Goal: Information Seeking & Learning: Learn about a topic

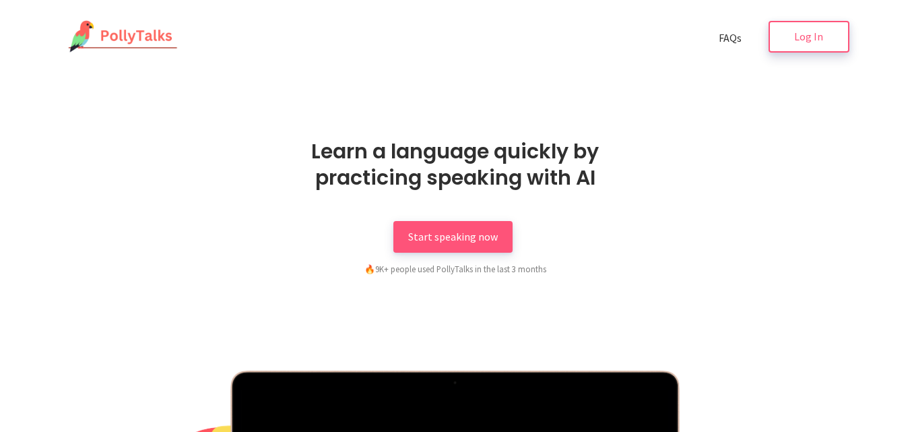
click at [813, 49] on link "Log In" at bounding box center [809, 37] width 81 height 32
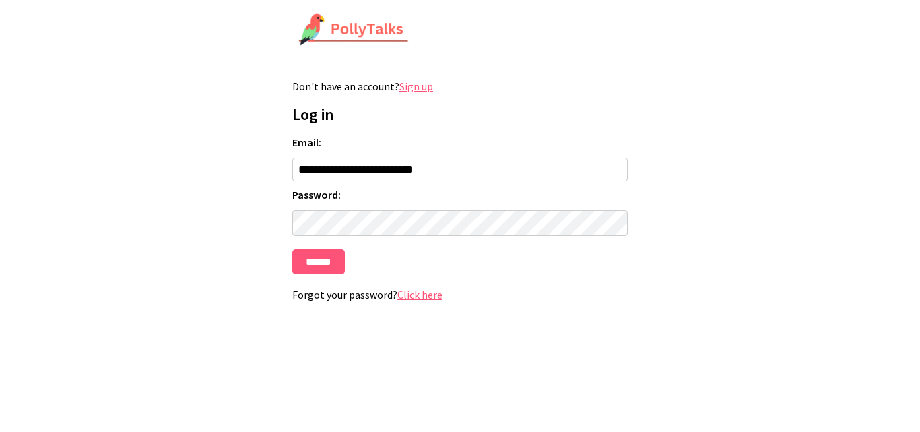
type input "**********"
click at [292, 249] on input "******" at bounding box center [318, 261] width 53 height 25
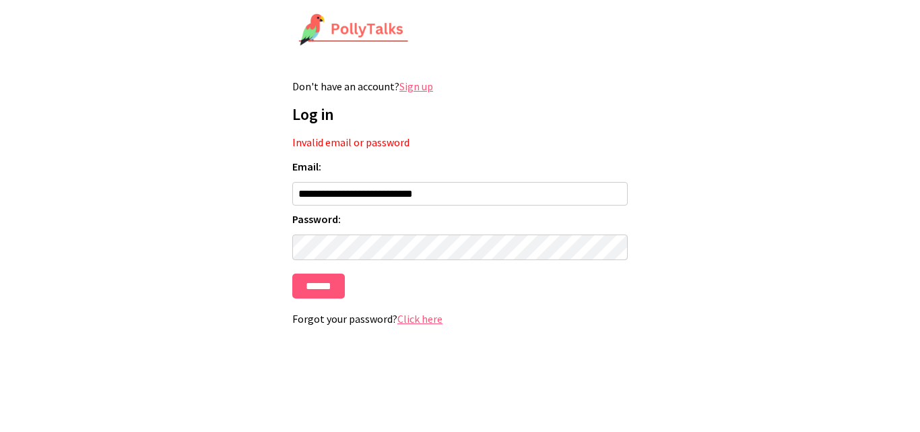
click at [422, 200] on input "**********" at bounding box center [460, 194] width 336 height 24
type input "**********"
click at [292, 274] on input "******" at bounding box center [318, 286] width 53 height 25
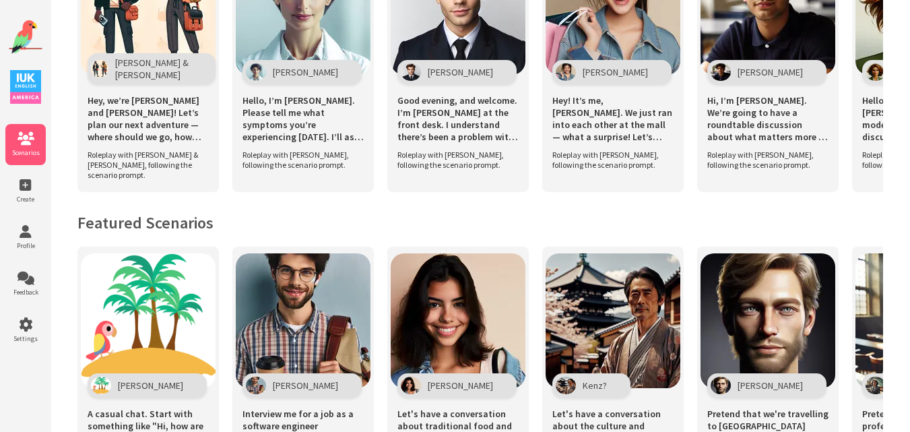
scroll to position [971, 0]
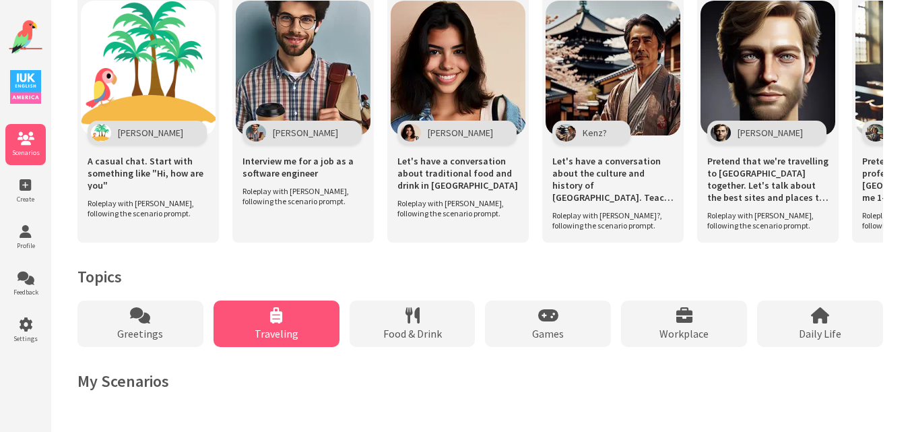
click at [241, 323] on div "Traveling" at bounding box center [277, 324] width 126 height 46
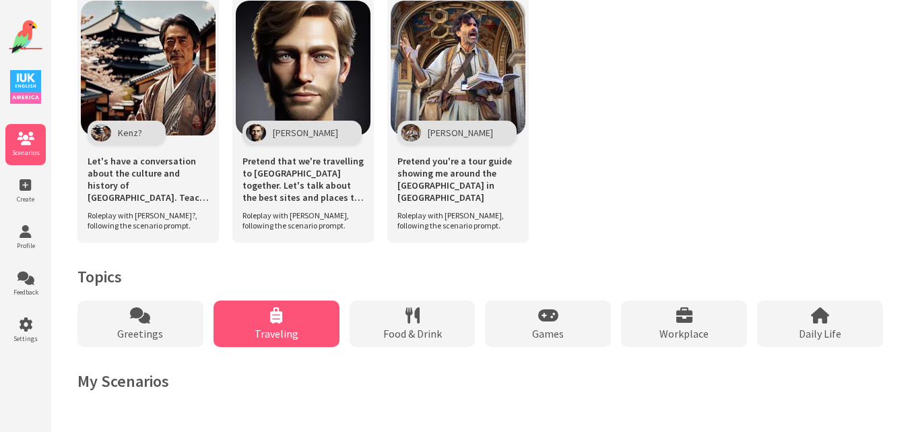
scroll to position [695, 0]
click at [241, 323] on div "Traveling" at bounding box center [277, 324] width 126 height 46
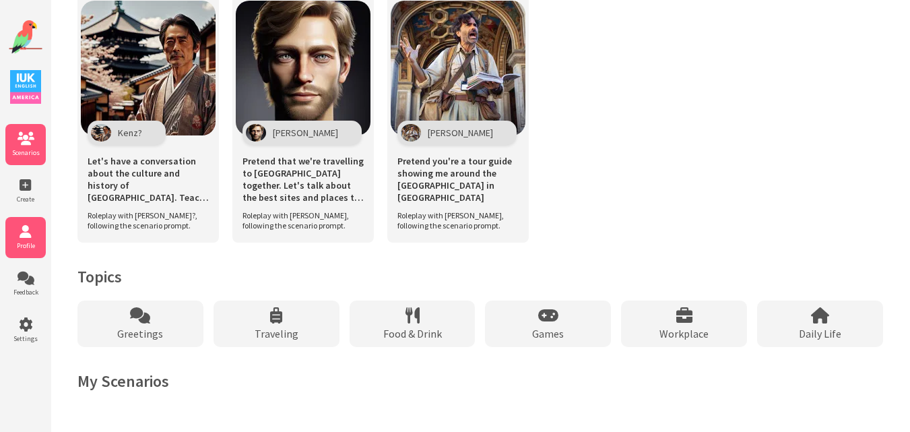
click at [28, 238] on icon at bounding box center [25, 231] width 40 height 13
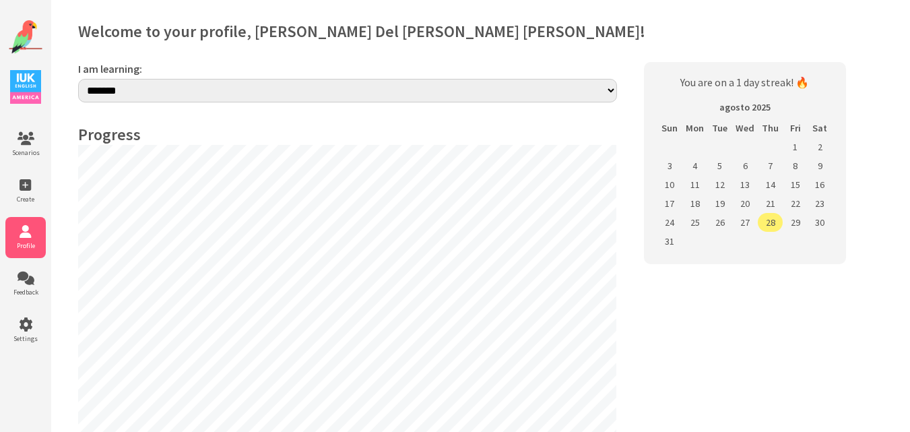
select select "**"
click at [608, 89] on select "**********" at bounding box center [347, 92] width 539 height 27
click at [78, 79] on select "**********" at bounding box center [347, 92] width 539 height 27
click at [15, 177] on li "Create" at bounding box center [25, 190] width 40 height 41
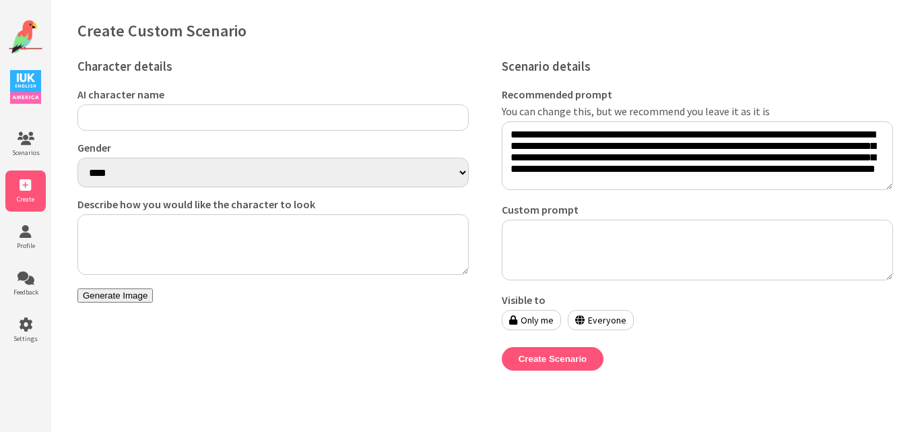
click at [153, 107] on input "AI character name" at bounding box center [272, 117] width 391 height 26
click at [132, 168] on select "**** ******" at bounding box center [272, 173] width 391 height 30
select select "******"
click at [77, 160] on select "**** ******" at bounding box center [272, 173] width 391 height 30
click at [24, 237] on icon at bounding box center [25, 231] width 40 height 13
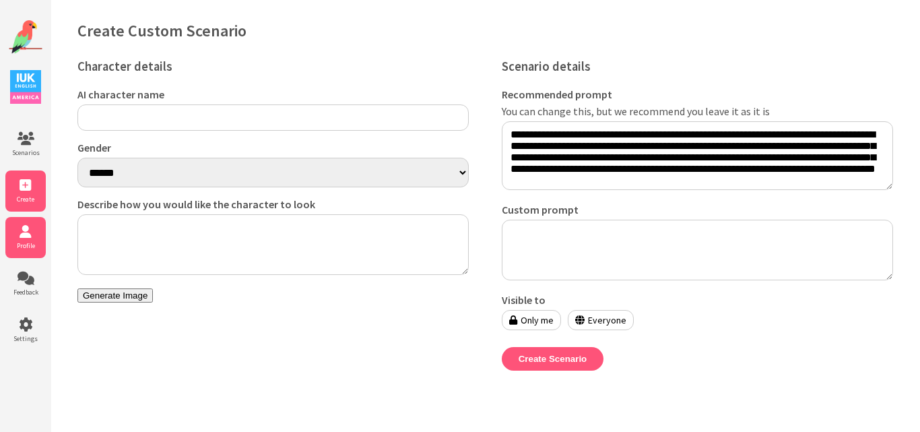
click at [24, 237] on icon at bounding box center [25, 231] width 40 height 13
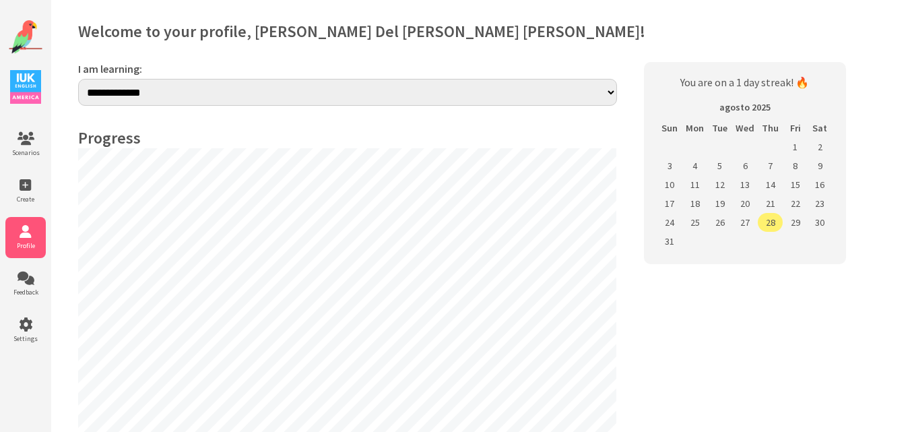
select select "**"
click at [16, 288] on span "Feedback" at bounding box center [25, 292] width 40 height 9
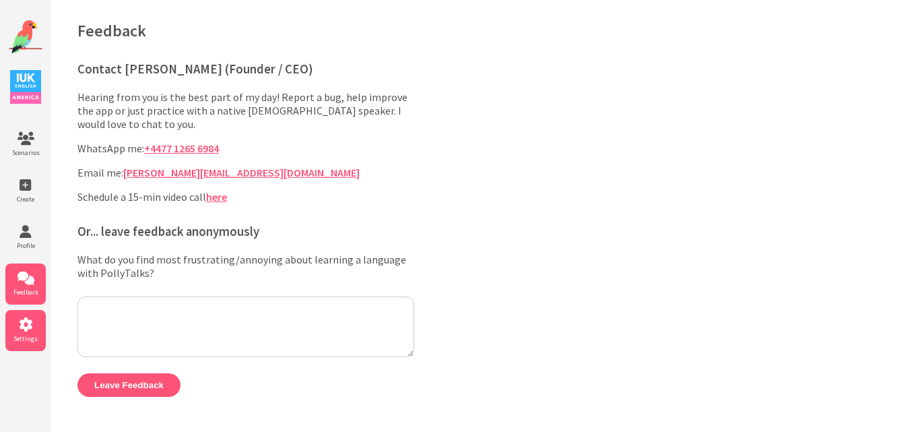
click at [19, 337] on span "Settings" at bounding box center [25, 338] width 40 height 9
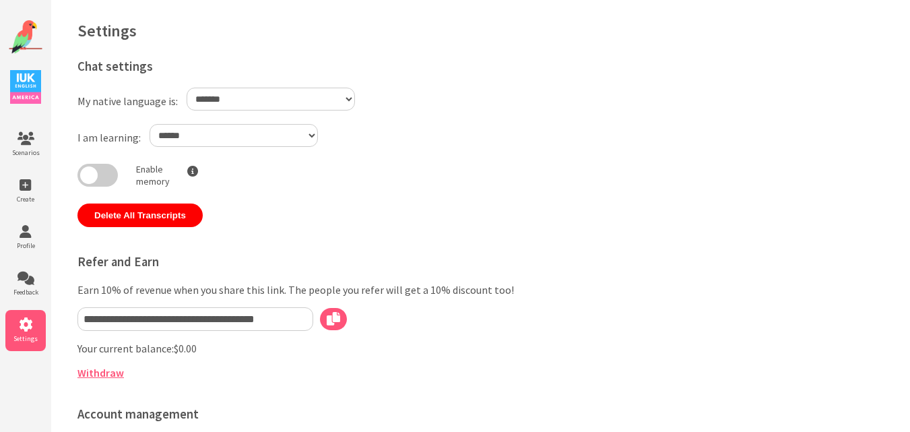
select select "**"
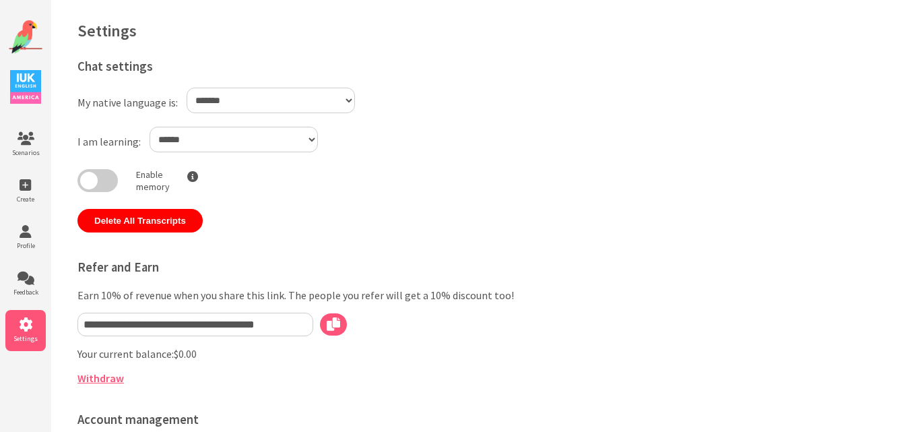
click at [327, 108] on select "**********" at bounding box center [271, 101] width 168 height 26
select select "**"
click at [187, 88] on select "**********" at bounding box center [271, 101] width 168 height 26
click at [100, 178] on span at bounding box center [97, 180] width 40 height 23
click at [20, 143] on icon at bounding box center [25, 138] width 40 height 13
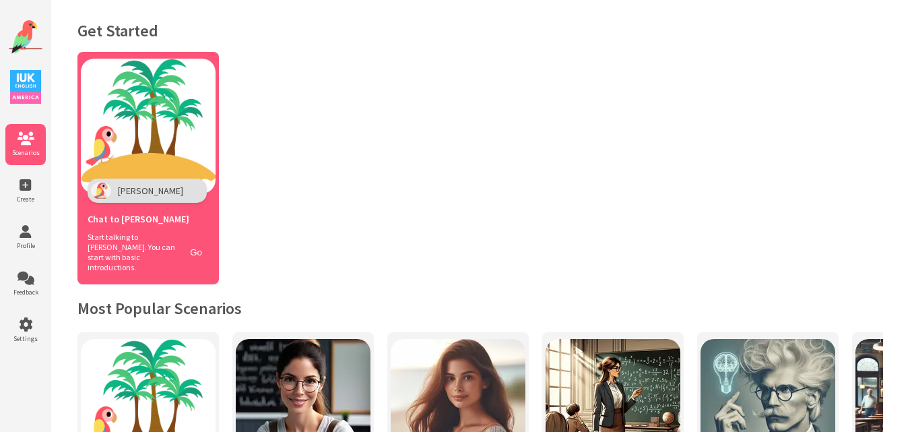
click at [181, 127] on img at bounding box center [148, 126] width 135 height 135
click at [120, 105] on img at bounding box center [148, 126] width 135 height 135
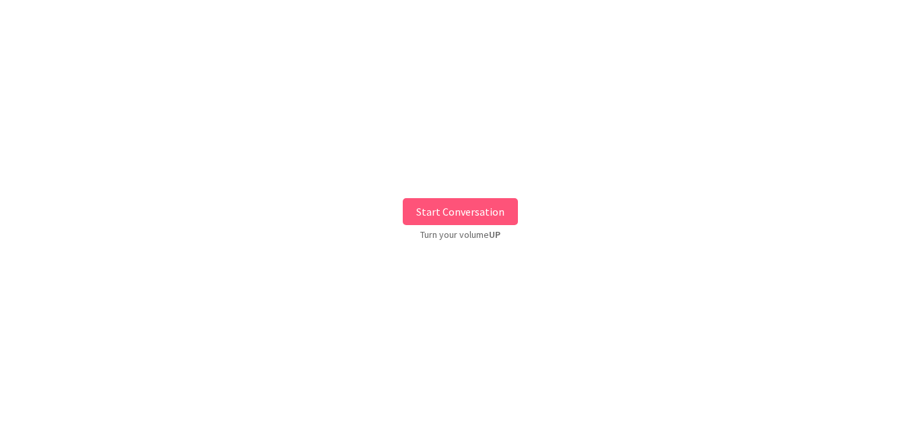
click at [454, 207] on button "Start Conversation" at bounding box center [460, 211] width 115 height 27
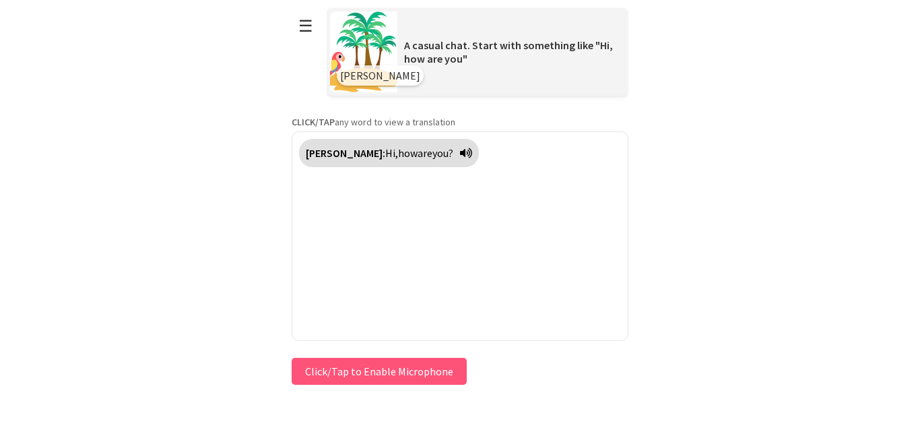
click at [429, 150] on div "[PERSON_NAME]: Hi, how are you?" at bounding box center [389, 153] width 180 height 28
click at [428, 145] on div "[PERSON_NAME]: Hi, how are you?" at bounding box center [389, 153] width 180 height 28
click at [460, 154] on icon at bounding box center [466, 153] width 12 height 11
click at [414, 374] on button "Click/Tap to Enable Microphone" at bounding box center [379, 371] width 175 height 27
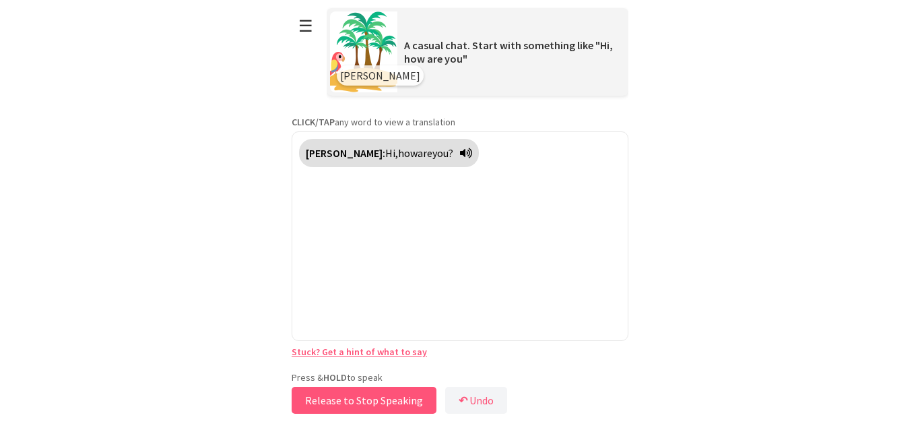
click at [387, 395] on button "Release to Stop Speaking" at bounding box center [364, 400] width 145 height 27
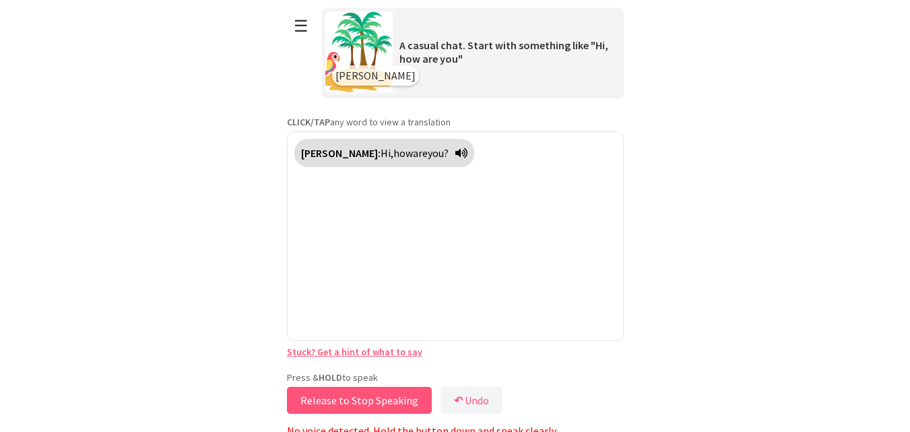
click at [387, 395] on button "Release to Stop Speaking" at bounding box center [359, 400] width 145 height 27
drag, startPoint x: 387, startPoint y: 395, endPoint x: 297, endPoint y: 229, distance: 188.8
click at [297, 229] on div "Polly: Hi, how are you?" at bounding box center [455, 236] width 337 height 210
click at [342, 400] on button "Release to Stop Speaking" at bounding box center [359, 400] width 145 height 27
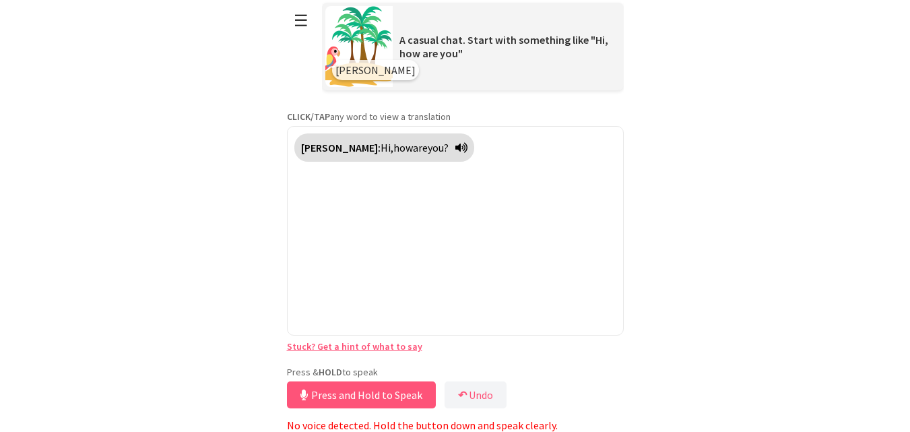
scroll to position [7, 0]
click at [315, 389] on button "Release to Stop Speaking" at bounding box center [359, 394] width 145 height 27
click at [311, 392] on button "Release to Stop Speaking" at bounding box center [359, 394] width 145 height 27
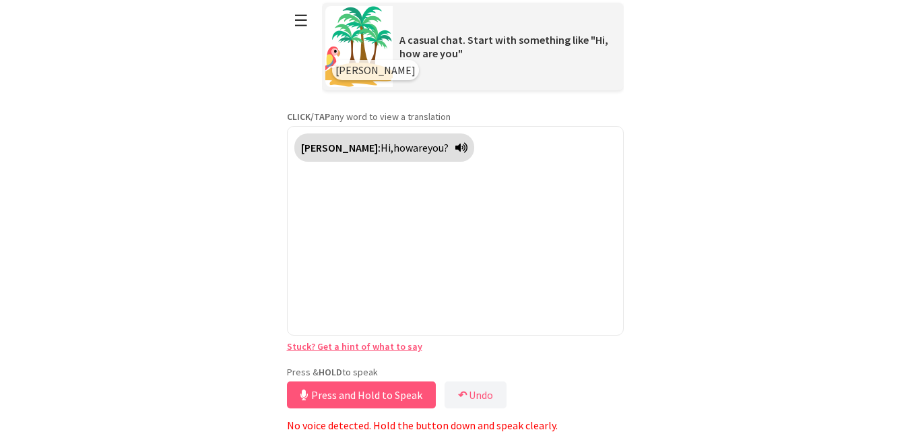
click at [36, 127] on html "**********" at bounding box center [455, 211] width 910 height 432
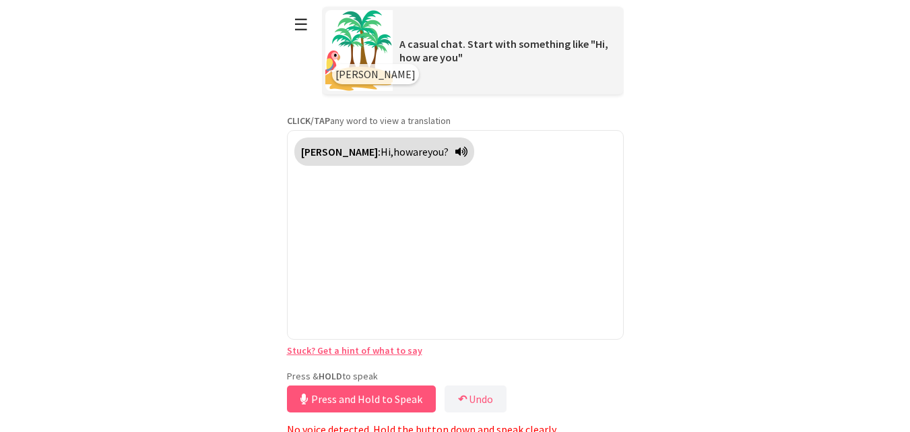
scroll to position [0, 0]
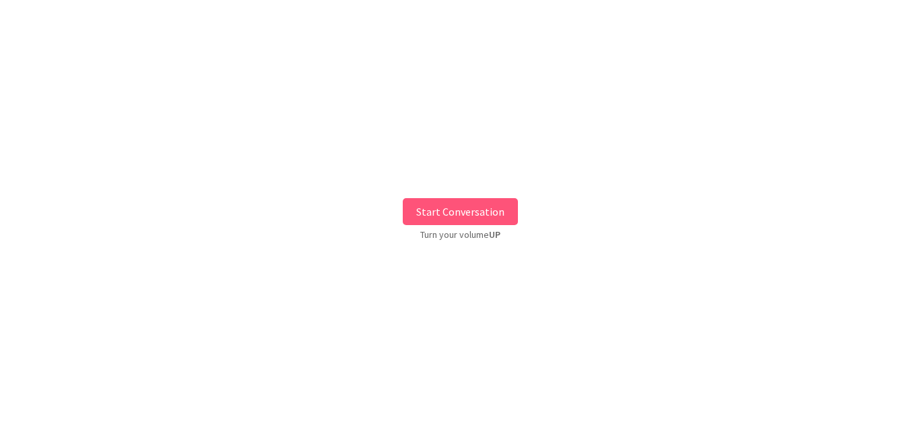
click at [437, 223] on button "Start Conversation" at bounding box center [460, 211] width 115 height 27
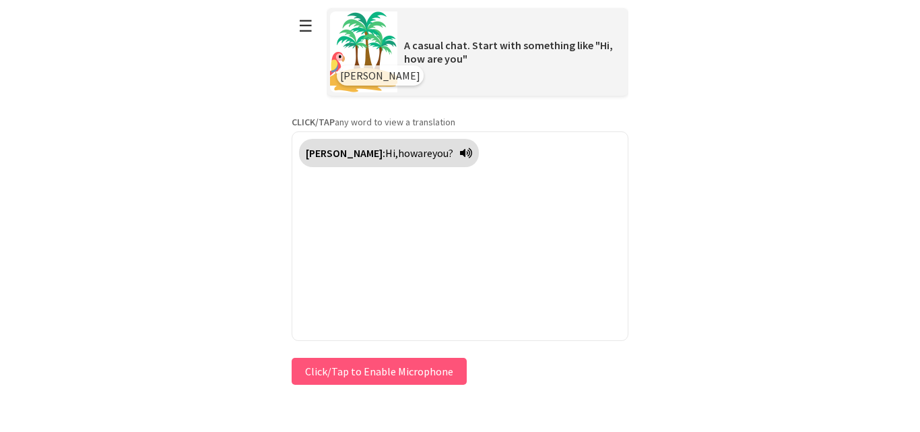
click at [433, 152] on div "Polly: Hi, how are you?" at bounding box center [389, 153] width 180 height 28
click at [384, 363] on button "Click/Tap to Enable Microphone" at bounding box center [379, 371] width 175 height 27
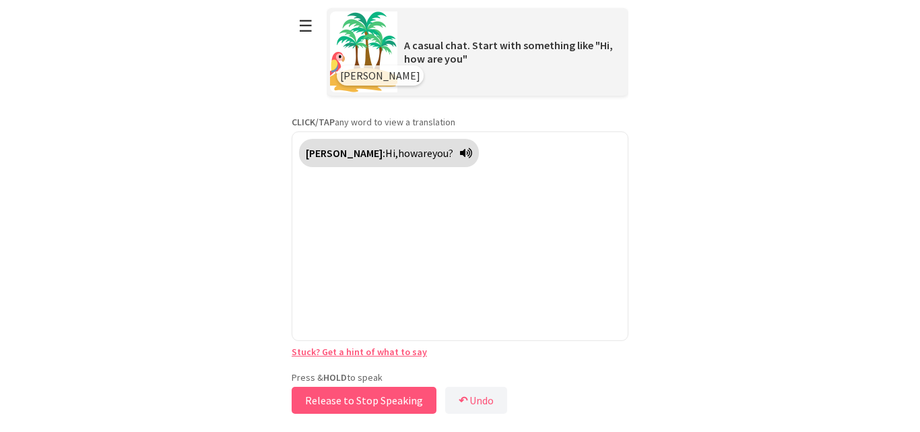
click at [346, 394] on button "Release to Stop Speaking" at bounding box center [364, 400] width 145 height 27
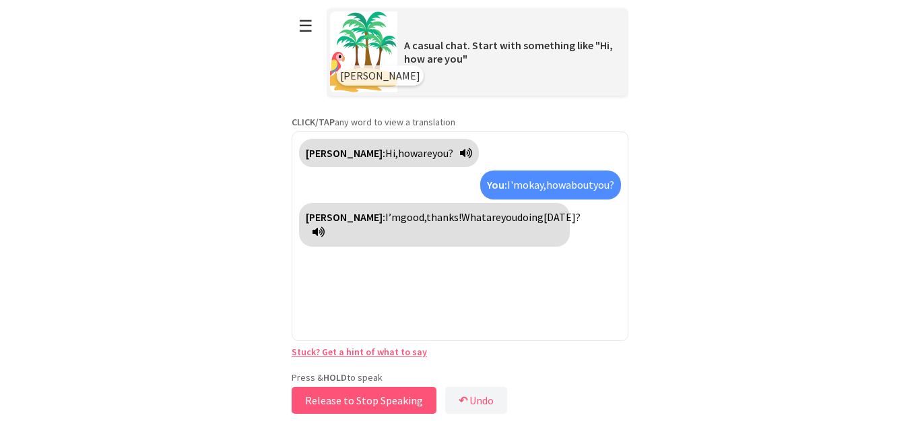
click at [346, 394] on button "Release to Stop Speaking" at bounding box center [364, 400] width 145 height 27
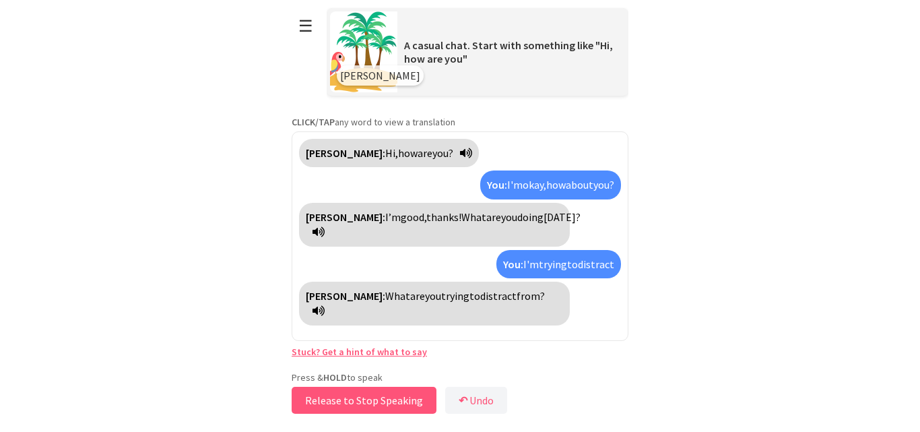
click at [346, 394] on button "Release to Stop Speaking" at bounding box center [364, 400] width 145 height 27
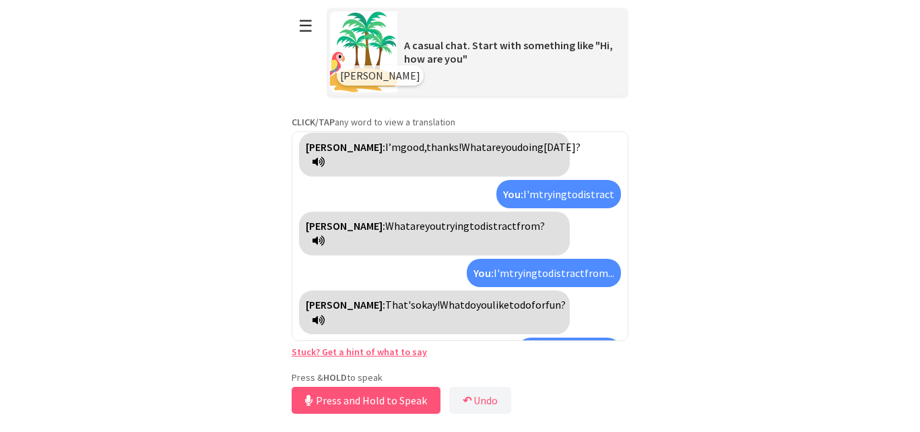
scroll to position [86, 0]
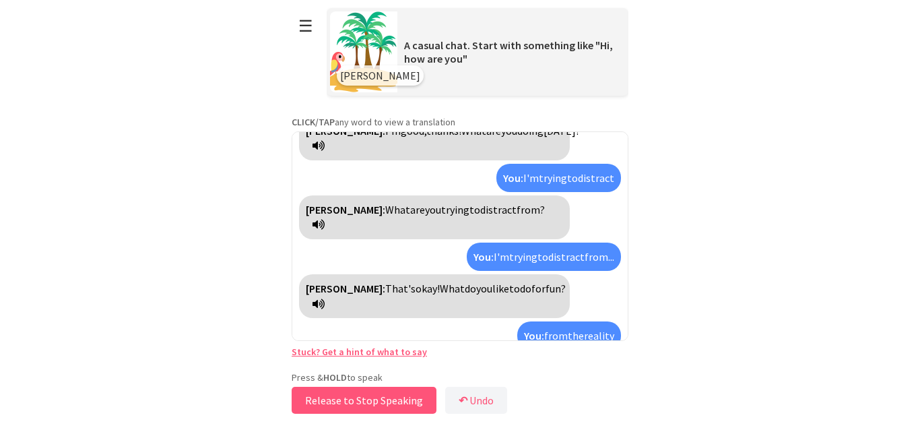
click at [346, 394] on button "Release to Stop Speaking" at bounding box center [364, 400] width 145 height 27
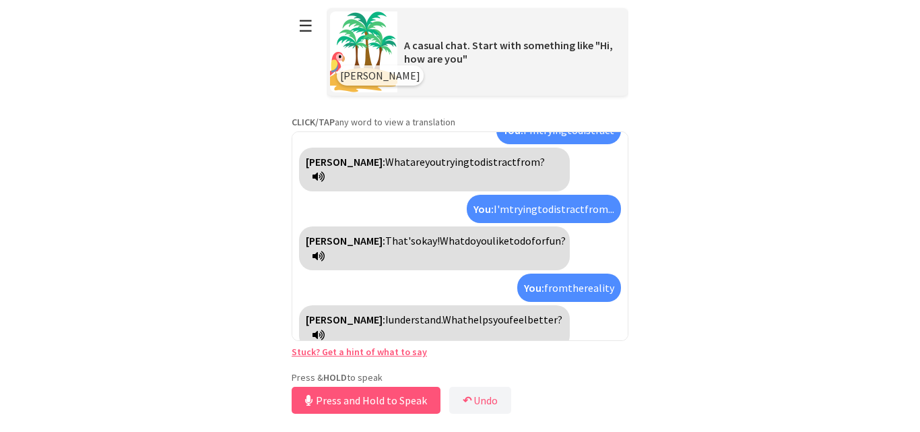
scroll to position [165, 0]
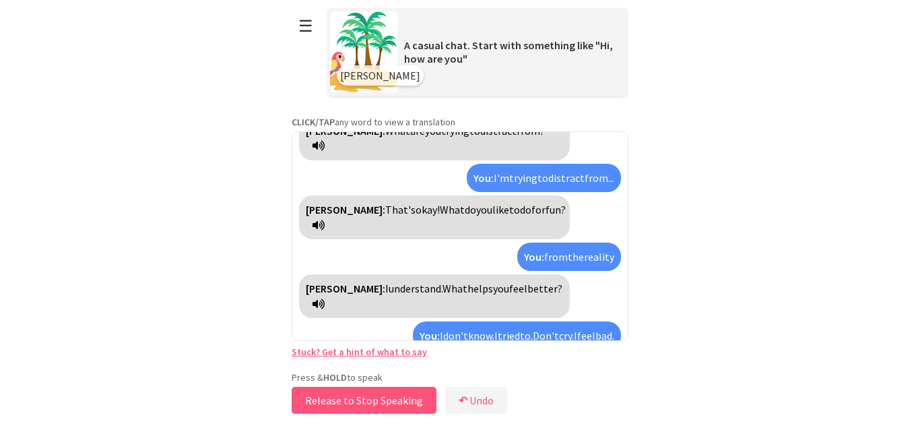
click at [346, 394] on button "Release to Stop Speaking" at bounding box center [364, 400] width 145 height 27
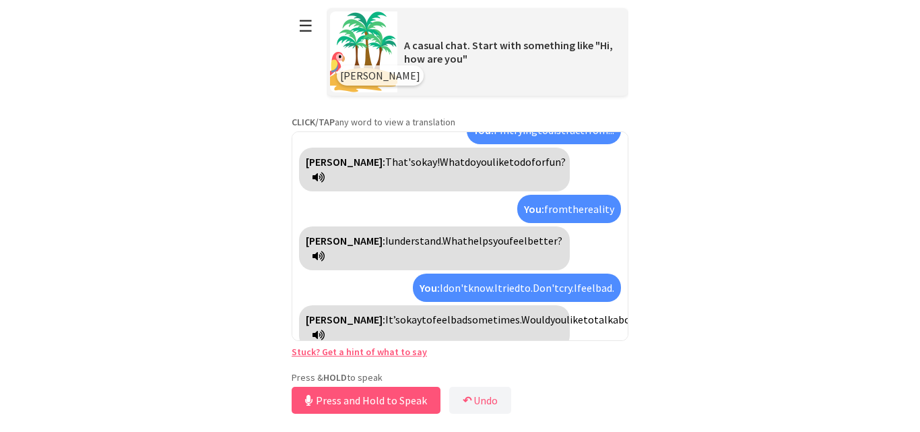
scroll to position [259, 0]
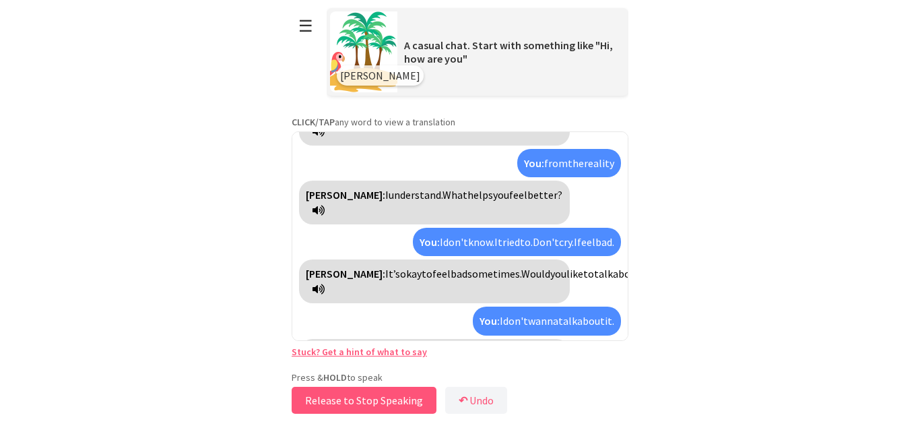
click at [346, 394] on button "Release to Stop Speaking" at bounding box center [364, 400] width 145 height 27
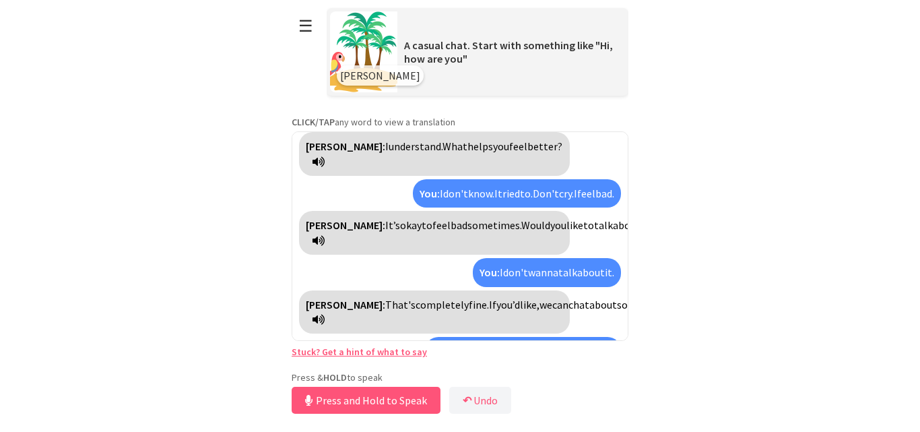
scroll to position [489, 0]
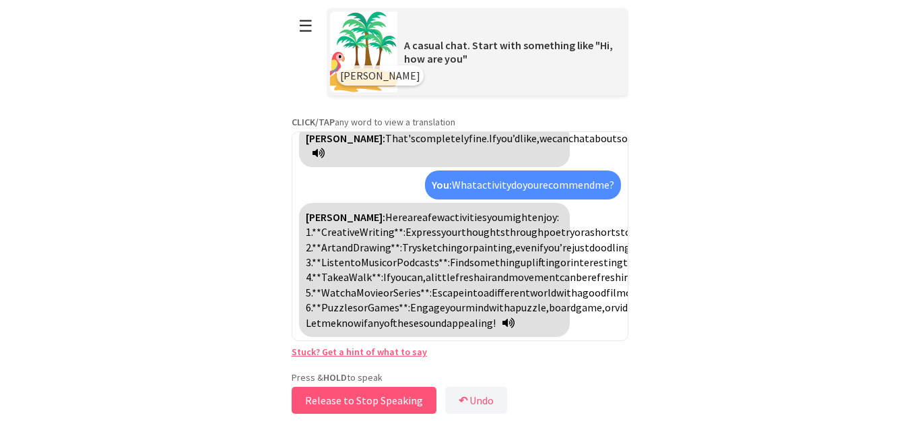
click at [346, 394] on button "Release to Stop Speaking" at bounding box center [364, 400] width 145 height 27
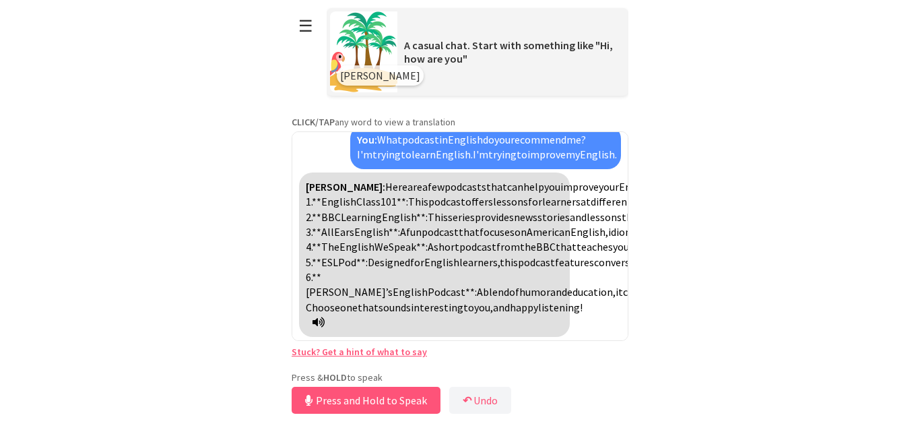
scroll to position [854, 0]
click at [367, 406] on button "Release to Stop Speaking" at bounding box center [364, 400] width 145 height 27
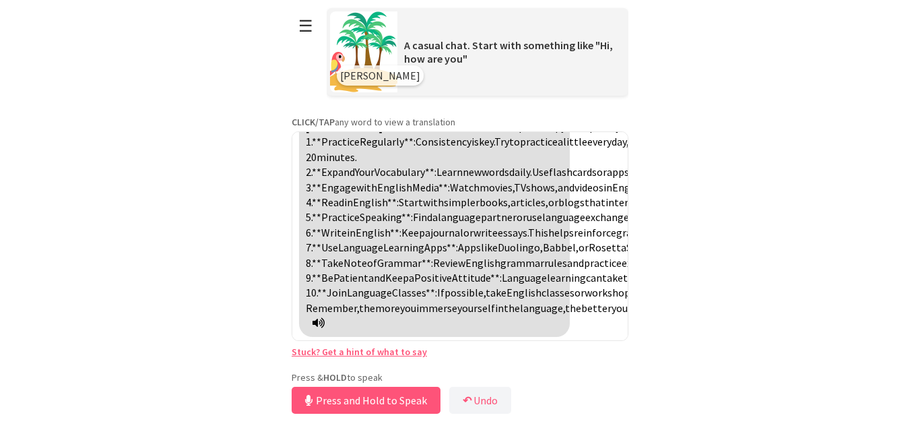
scroll to position [1371, 0]
click at [389, 405] on button "Release to Stop Speaking" at bounding box center [364, 400] width 145 height 27
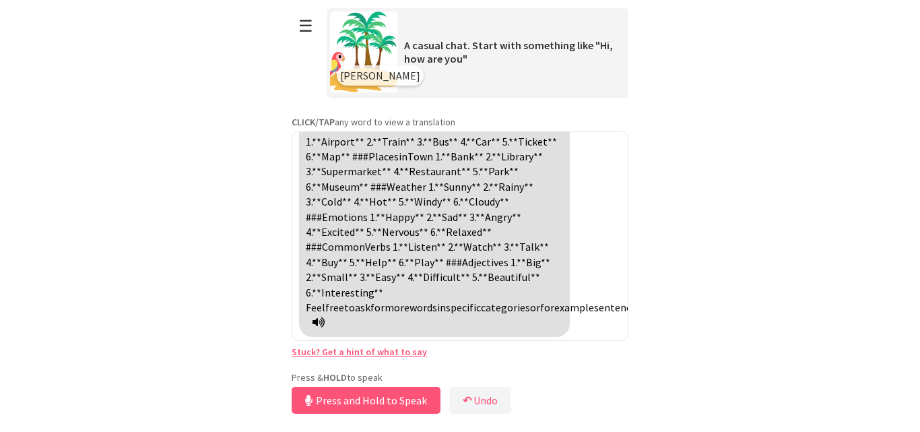
scroll to position [1736, 0]
click at [325, 320] on icon at bounding box center [319, 322] width 12 height 11
click at [409, 405] on button "Release to Stop Speaking" at bounding box center [364, 400] width 145 height 27
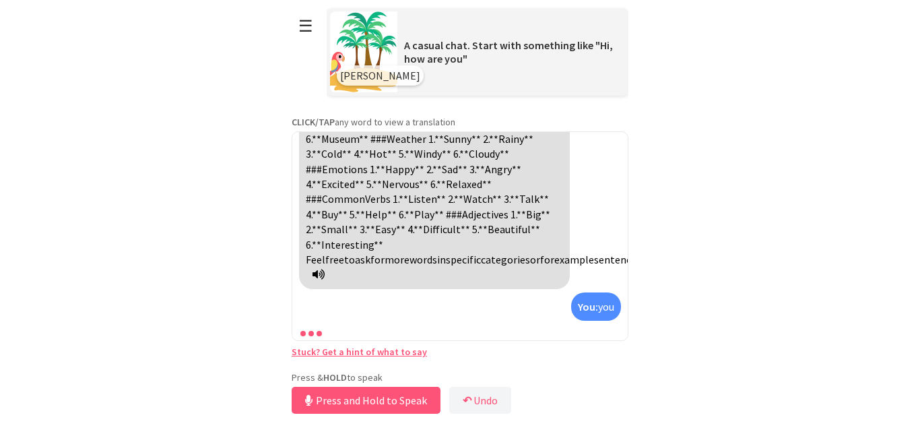
scroll to position [1831, 0]
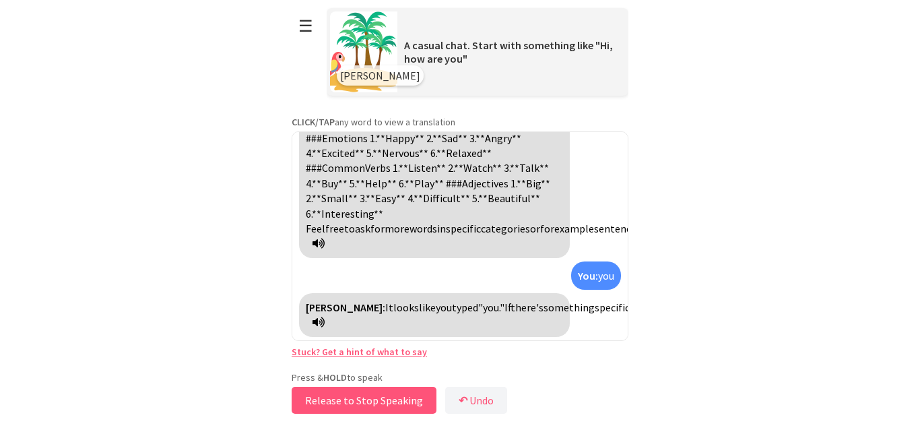
click at [404, 406] on button "Release to Stop Speaking" at bounding box center [364, 400] width 145 height 27
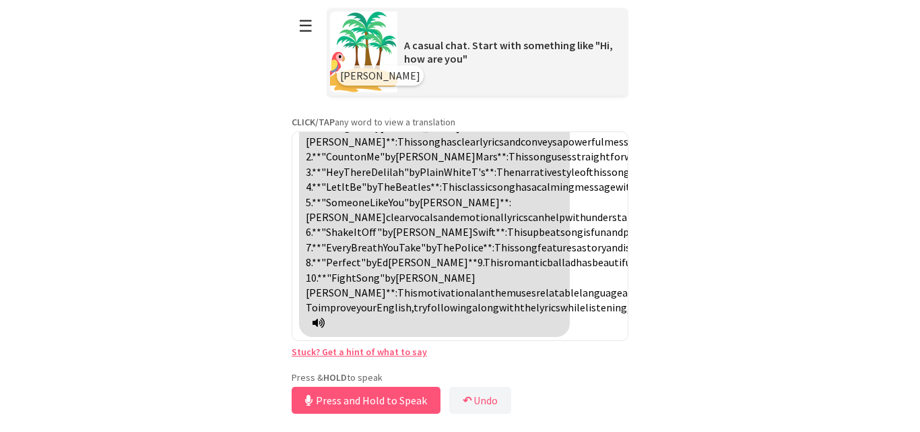
scroll to position [2074, 0]
click at [540, 232] on div "Polly: Here are some songs that can help you improve your English through liste…" at bounding box center [434, 217] width 271 height 240
click at [513, 163] on span "themes. 2." at bounding box center [606, 149] width 600 height 28
click at [869, 163] on span "temas.2." at bounding box center [888, 156] width 38 height 13
click at [513, 163] on span "themes. 2." at bounding box center [606, 149] width 600 height 28
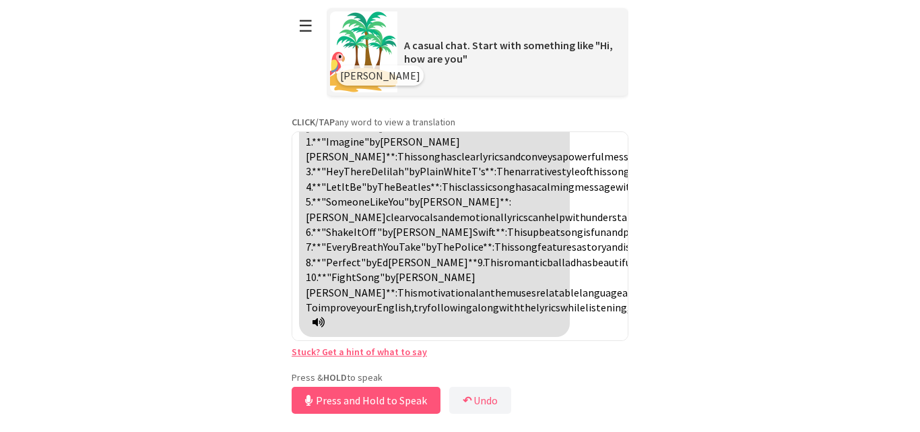
click at [869, 163] on span "temas.2." at bounding box center [888, 156] width 38 height 13
click at [663, 148] on span "great" at bounding box center [676, 141] width 26 height 13
click at [544, 204] on div "Polly: Here are some songs that can help you improve your English through liste…" at bounding box center [434, 217] width 271 height 240
click at [663, 148] on span "excelente" at bounding box center [685, 141] width 45 height 13
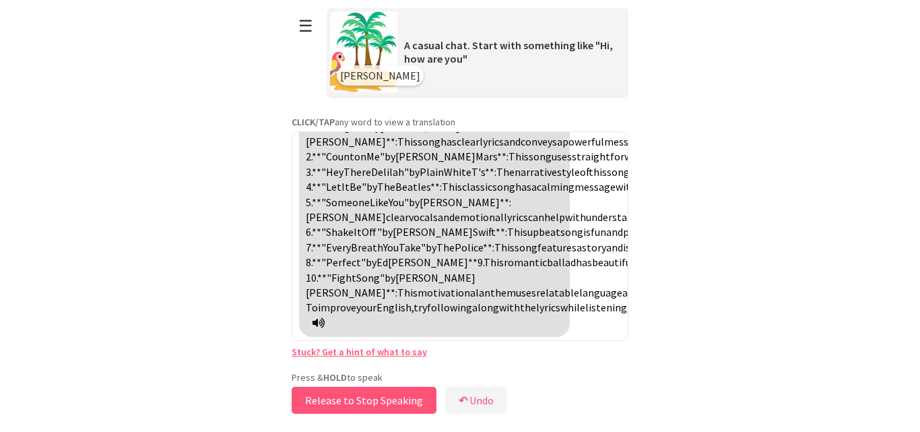
click at [323, 396] on button "Release to Stop Speaking" at bounding box center [364, 400] width 145 height 27
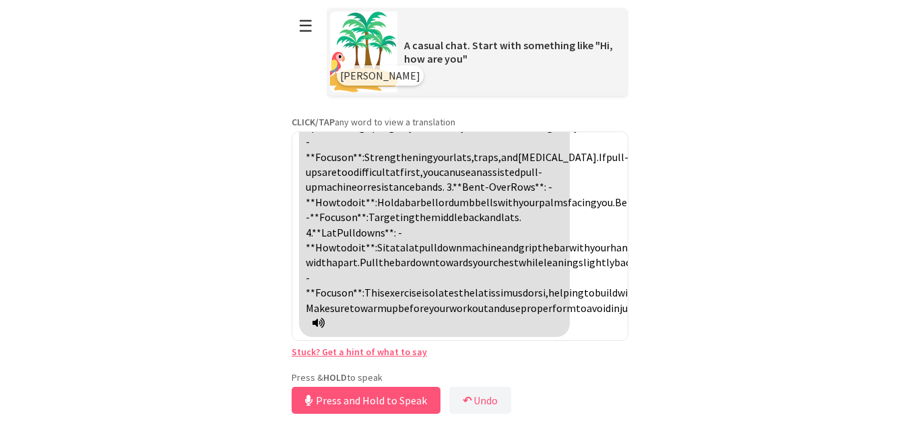
scroll to position [2753, 0]
click at [511, 193] on span "Rows**:" at bounding box center [529, 186] width 36 height 13
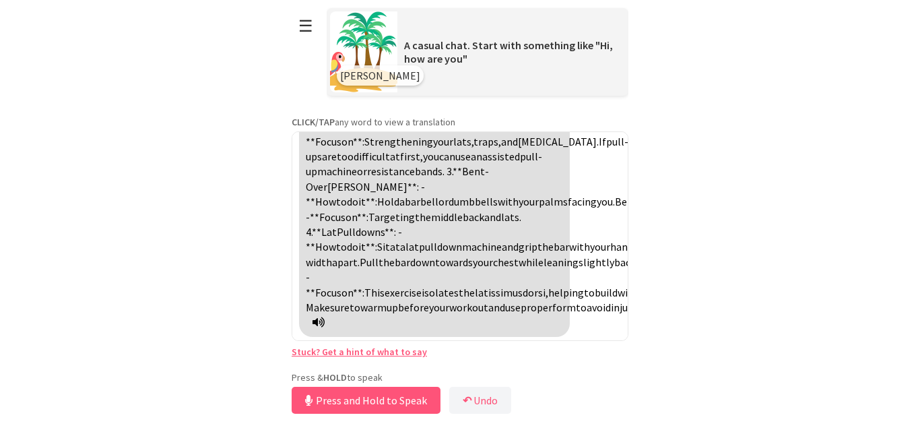
click at [433, 193] on span "**Bent-Over" at bounding box center [397, 178] width 183 height 28
click at [365, 193] on span "**Inclinado" at bounding box center [338, 186] width 53 height 13
click at [419, 193] on span "Filas**:" at bounding box center [373, 186] width 92 height 13
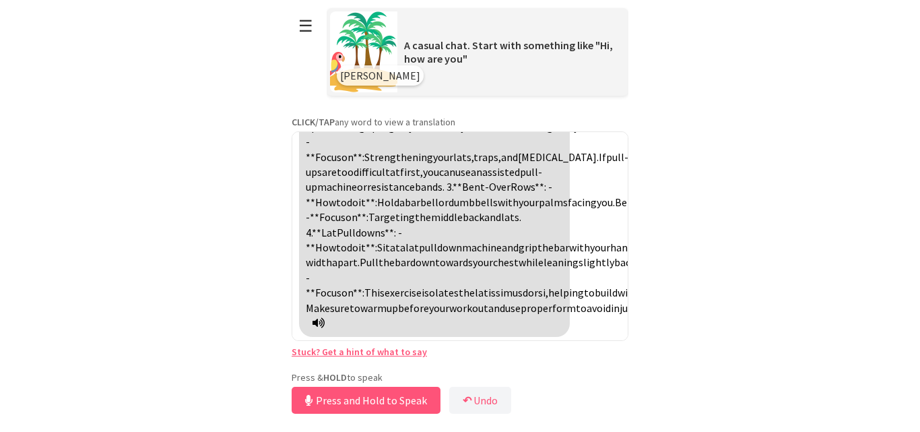
scroll to position [2893, 0]
click at [305, 32] on button "☰" at bounding box center [306, 26] width 28 height 34
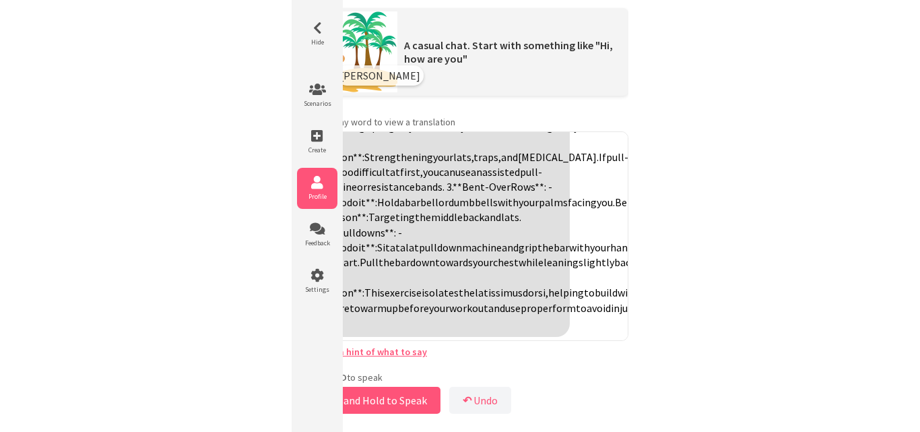
click at [317, 169] on li "Profile" at bounding box center [317, 188] width 40 height 41
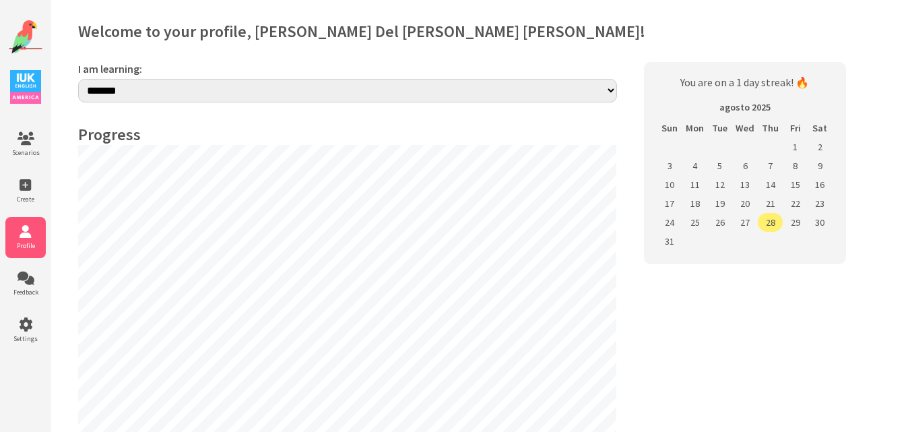
select select "**"
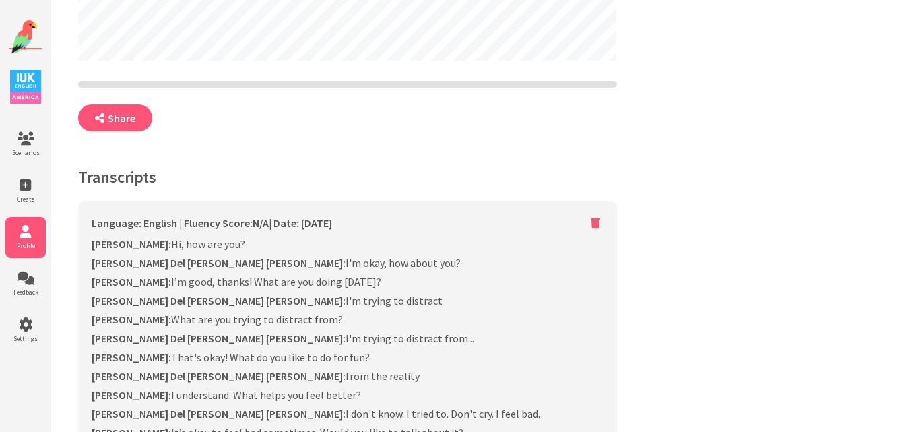
scroll to position [534, 0]
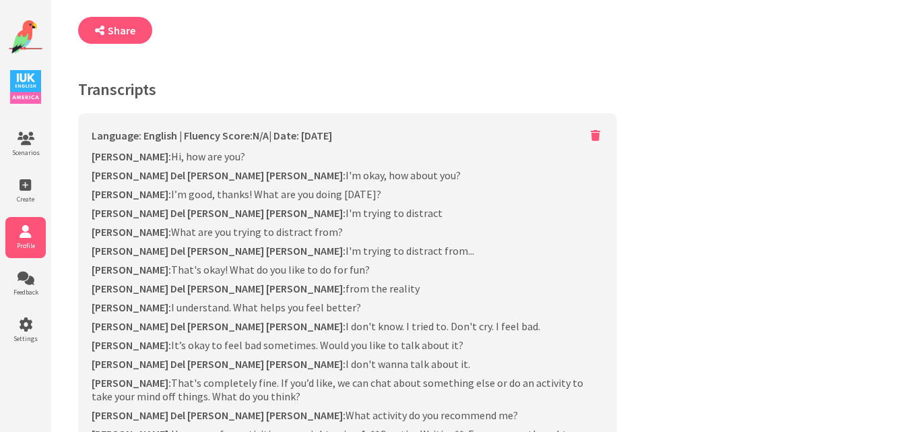
click at [259, 129] on span "N/A" at bounding box center [261, 135] width 16 height 13
click at [30, 150] on span "Scenarios" at bounding box center [25, 152] width 40 height 9
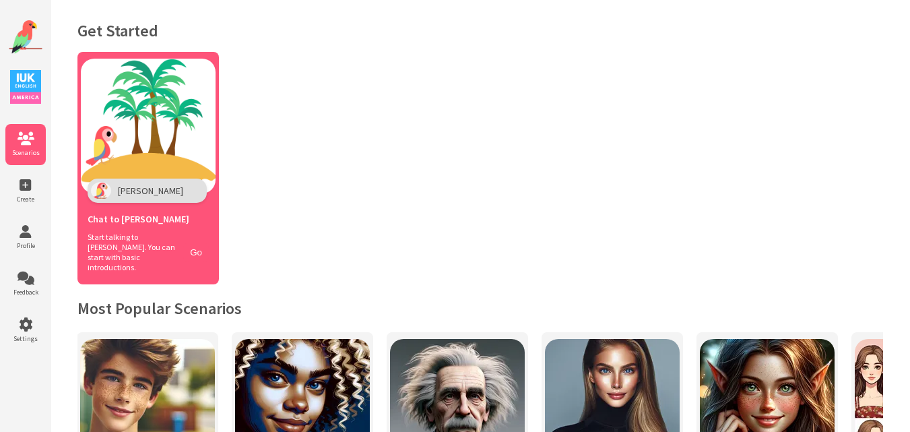
click at [189, 236] on div "Start talking to [PERSON_NAME]. You can start with basic introductions. Go" at bounding box center [148, 252] width 121 height 40
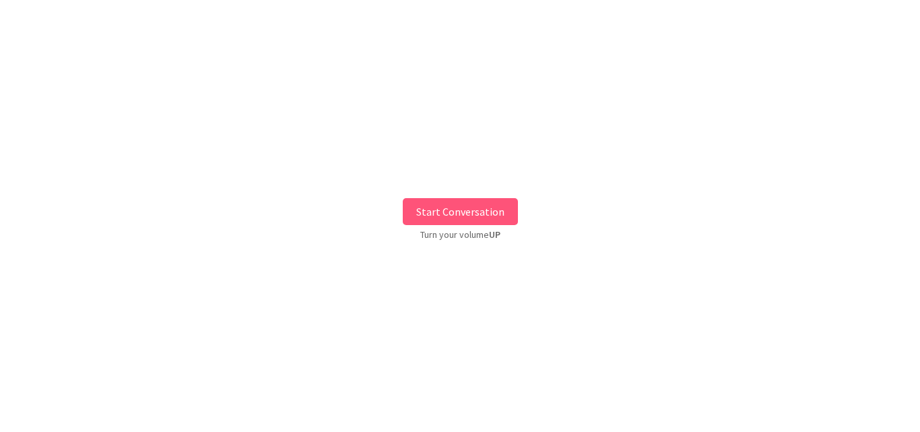
click at [411, 212] on button "Start Conversation" at bounding box center [460, 211] width 115 height 27
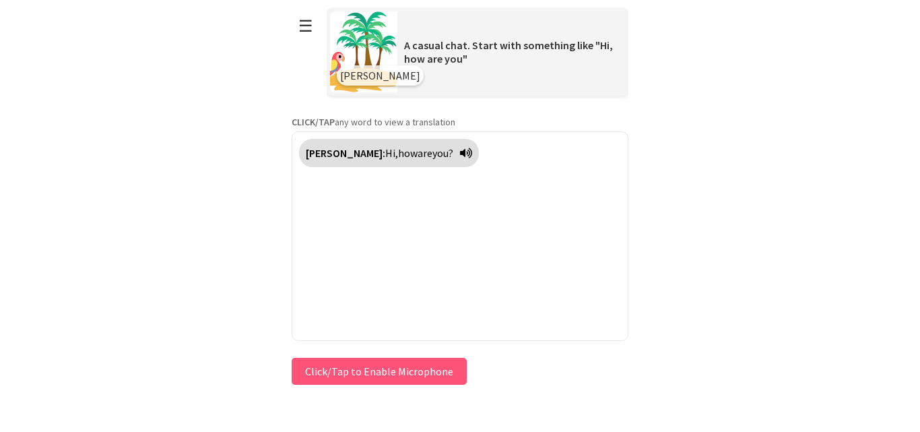
click at [319, 388] on body "**********" at bounding box center [460, 216] width 337 height 432
click at [352, 358] on button "Click/Tap to Enable Microphone" at bounding box center [379, 371] width 175 height 27
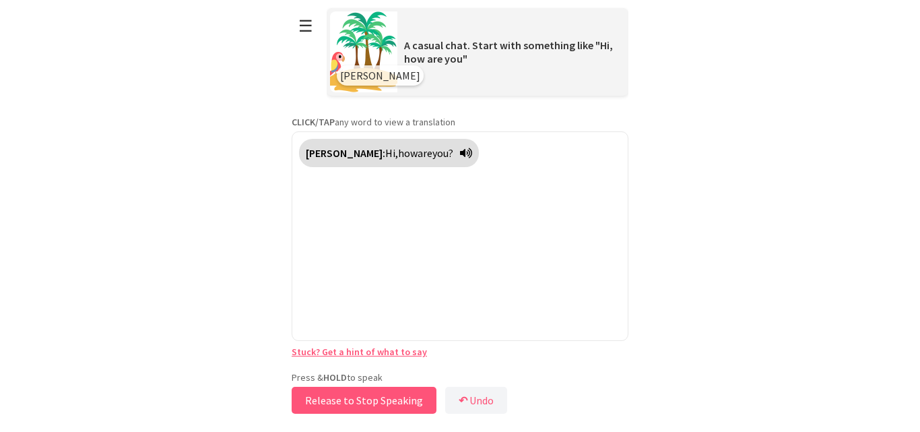
click at [338, 401] on button "Release to Stop Speaking" at bounding box center [364, 400] width 145 height 27
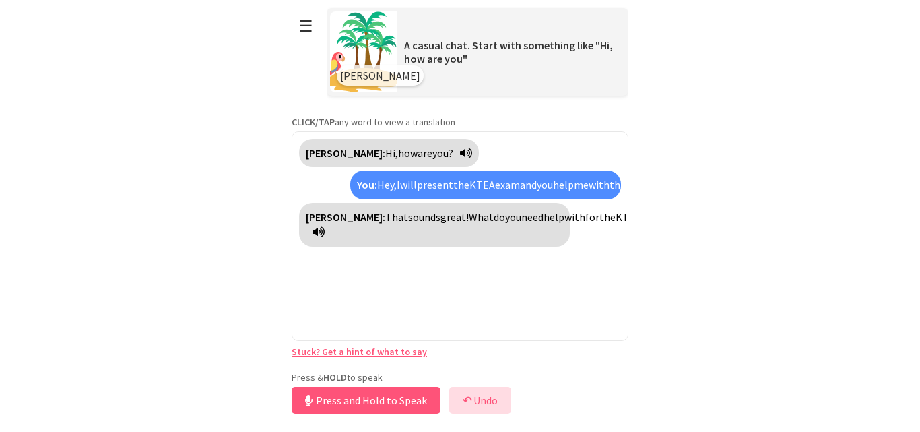
click at [498, 402] on button "↶ Undo" at bounding box center [480, 400] width 62 height 27
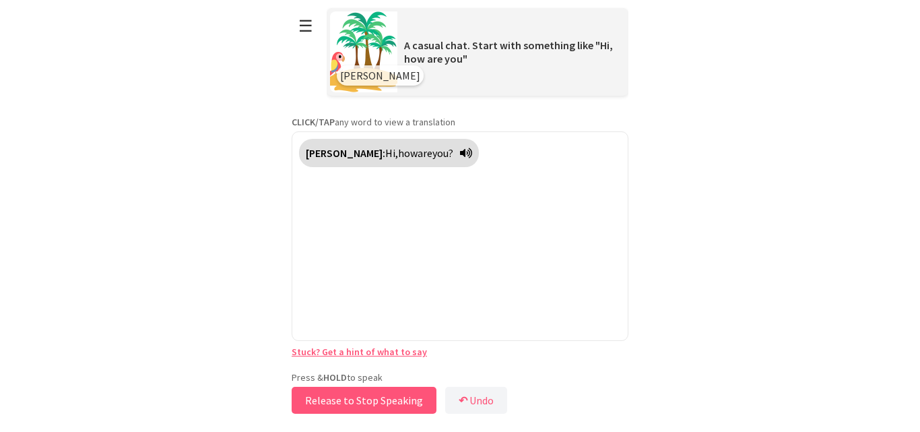
click at [340, 408] on button "Release to Stop Speaking" at bounding box center [364, 400] width 145 height 27
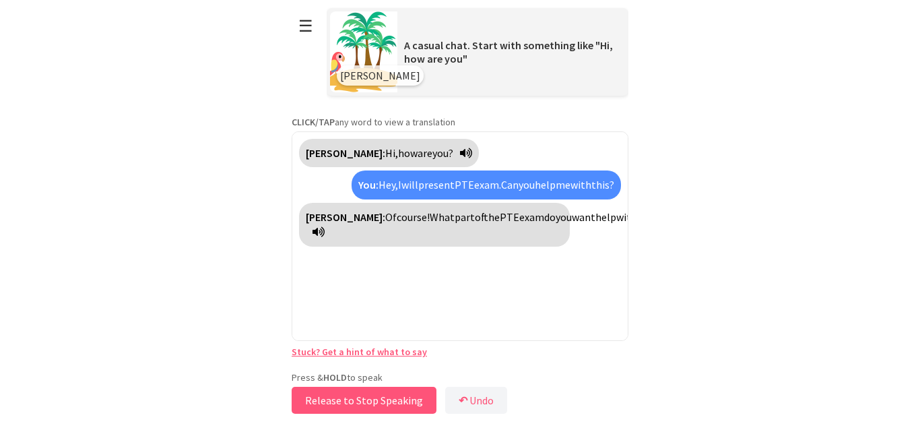
click at [325, 400] on button "Release to Stop Speaking" at bounding box center [364, 400] width 145 height 27
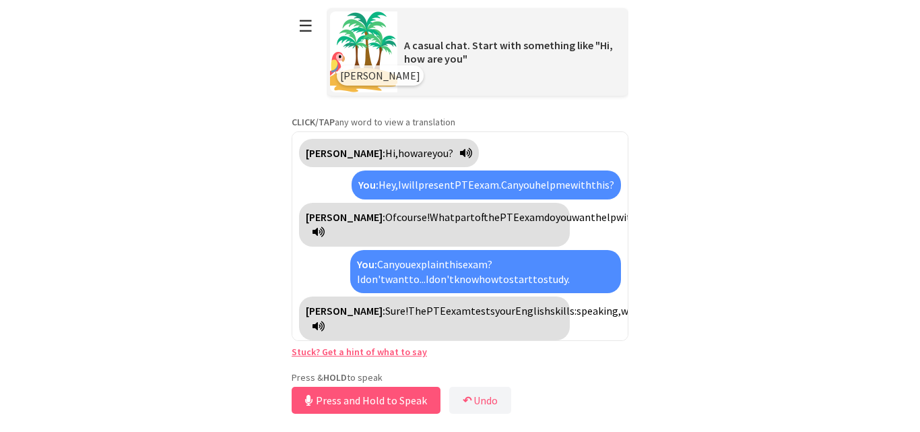
scroll to position [34, 0]
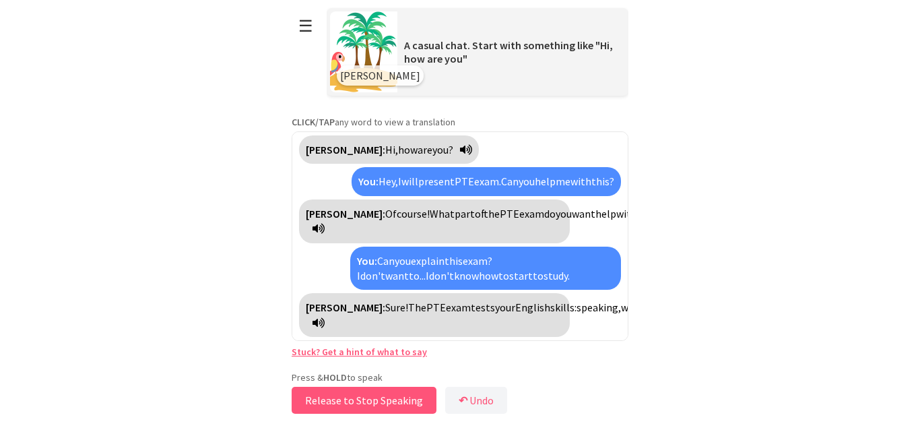
click at [369, 401] on button "Release to Stop Speaking" at bounding box center [364, 400] width 145 height 27
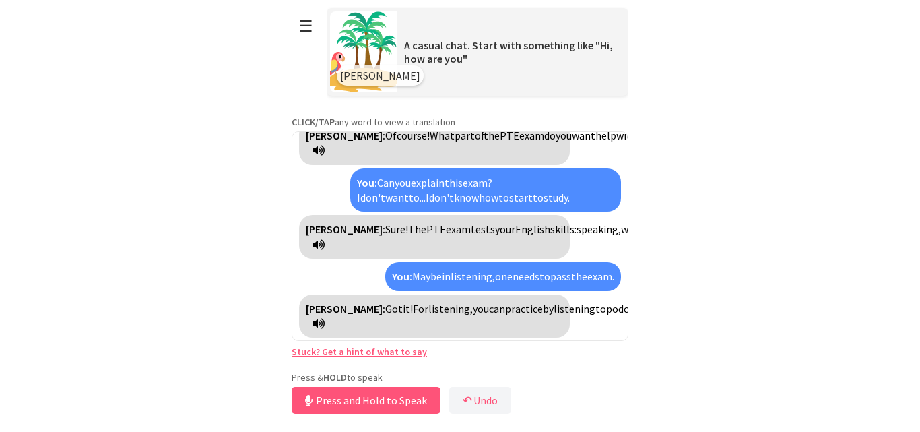
scroll to position [127, 0]
click at [315, 403] on button "Release to Stop Speaking" at bounding box center [364, 400] width 145 height 27
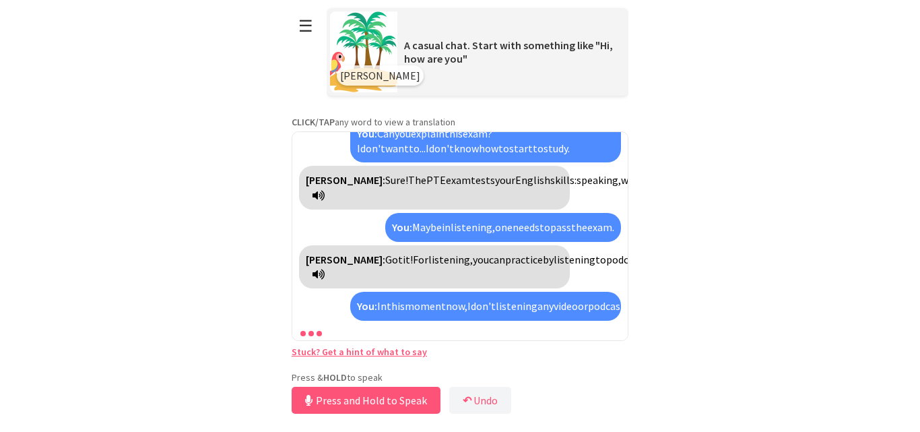
scroll to position [237, 0]
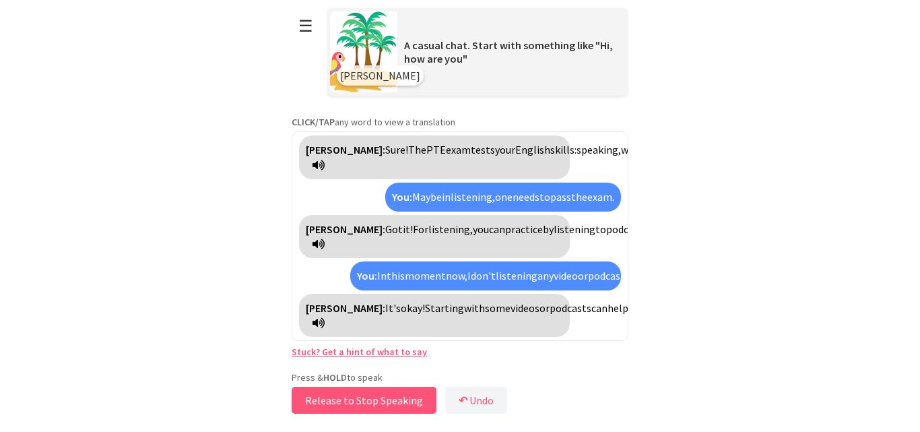
click at [322, 404] on button "Release to Stop Speaking" at bounding box center [364, 400] width 145 height 27
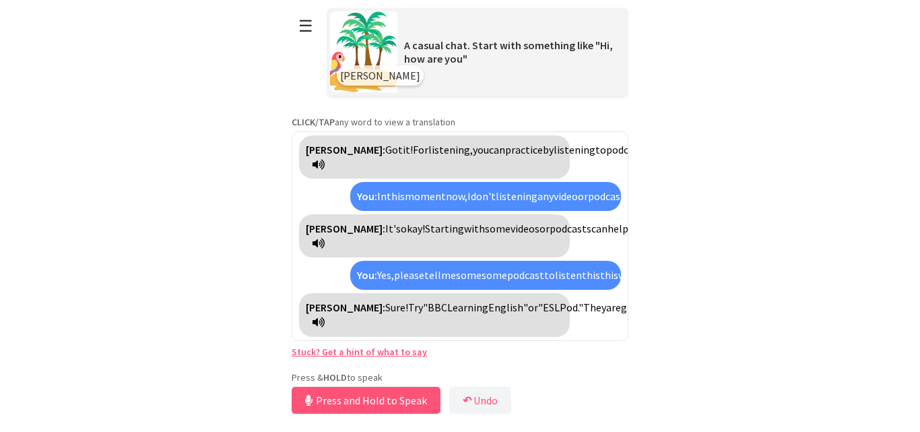
scroll to position [346, 0]
click at [340, 396] on button "Release to Stop Speaking" at bounding box center [364, 400] width 145 height 27
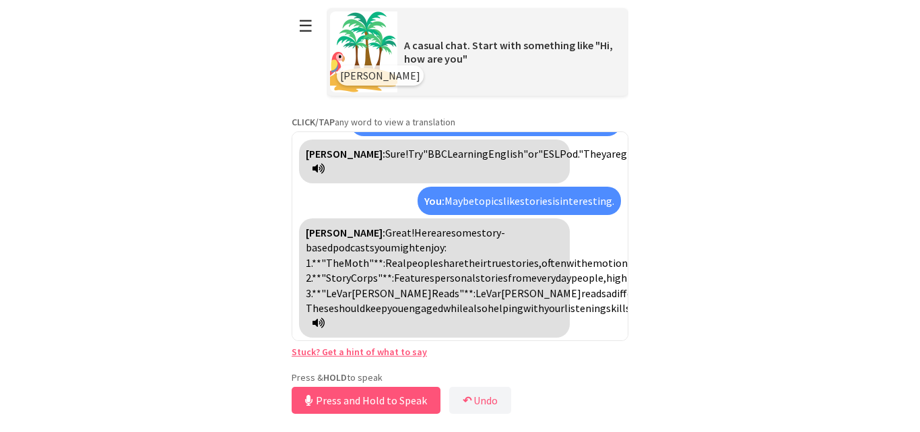
scroll to position [546, 0]
click at [307, 39] on button "☰" at bounding box center [306, 26] width 28 height 34
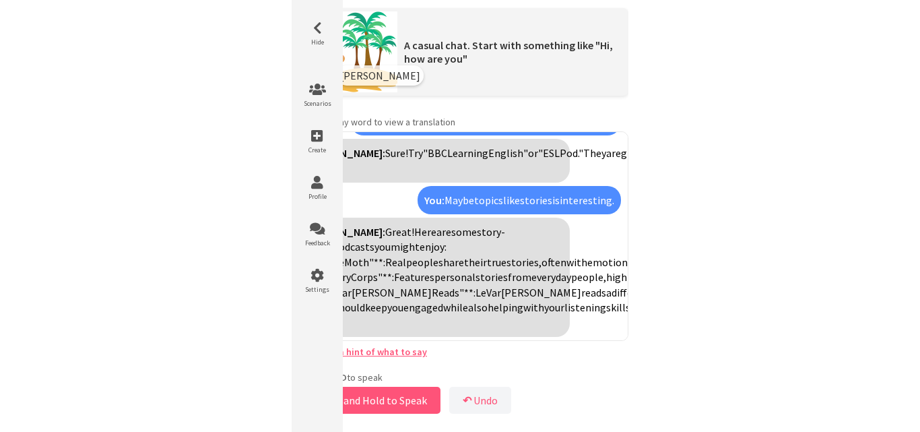
click at [307, 39] on span "Hide" at bounding box center [317, 42] width 40 height 9
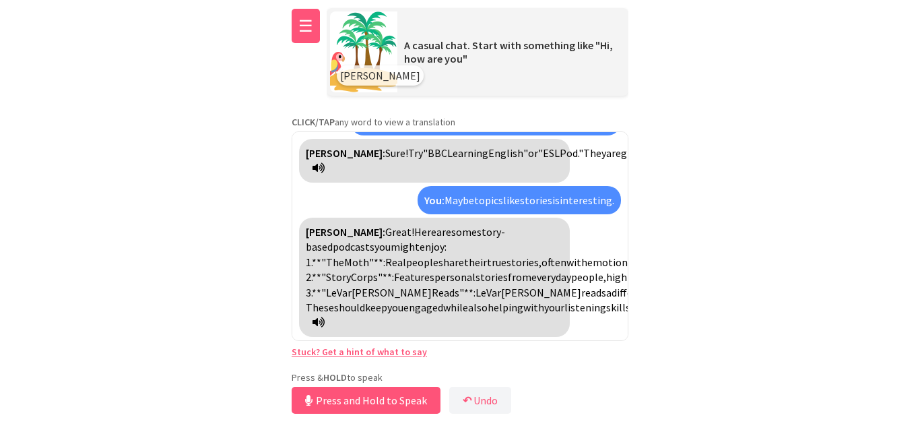
click at [307, 39] on button "☰" at bounding box center [306, 26] width 28 height 34
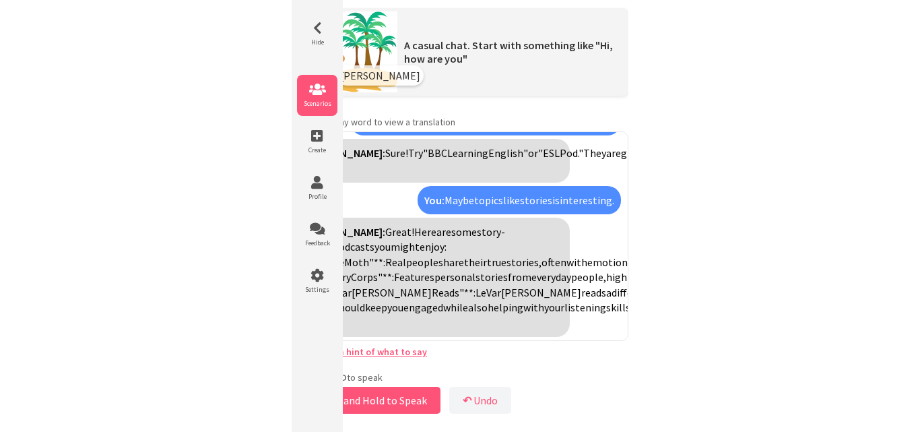
click at [324, 99] on span "Scenarios" at bounding box center [317, 103] width 40 height 9
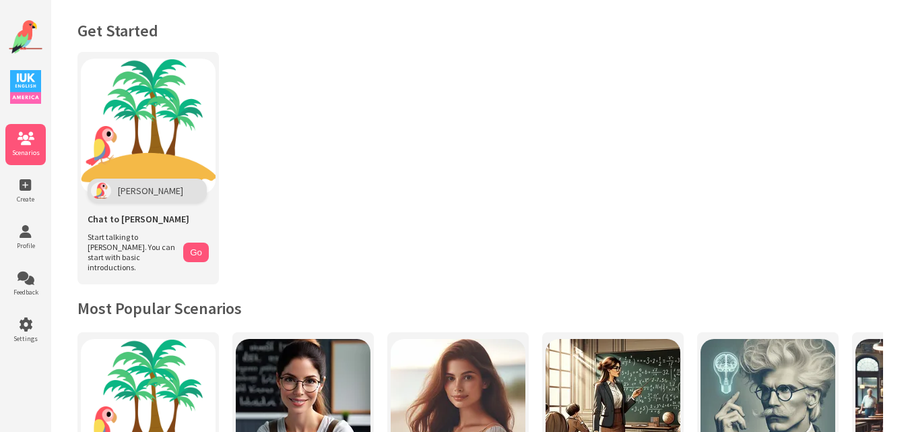
click at [40, 161] on li "Scenarios" at bounding box center [25, 144] width 40 height 41
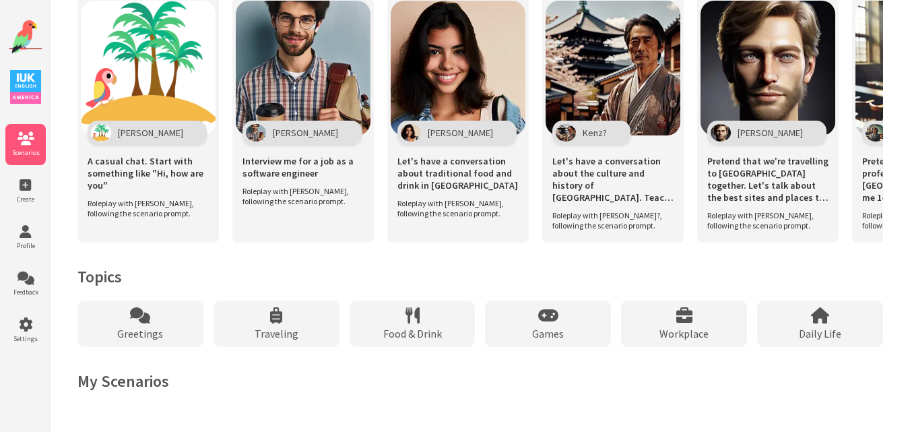
scroll to position [971, 0]
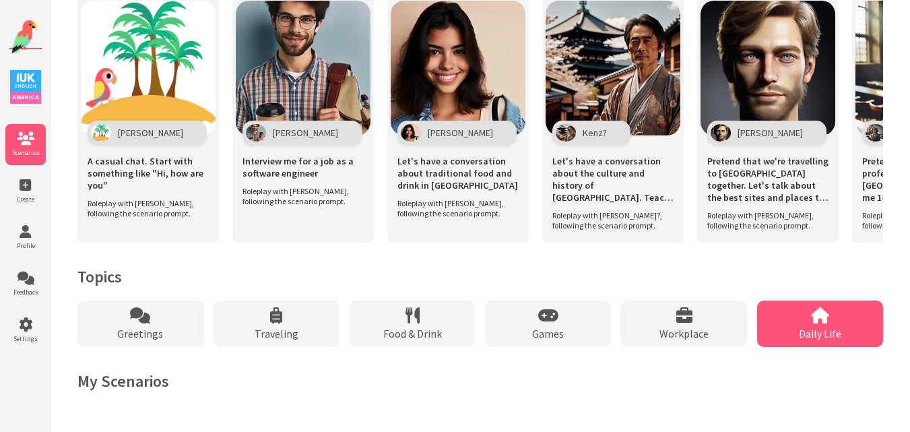
click at [796, 310] on div "Daily Life" at bounding box center [820, 324] width 126 height 46
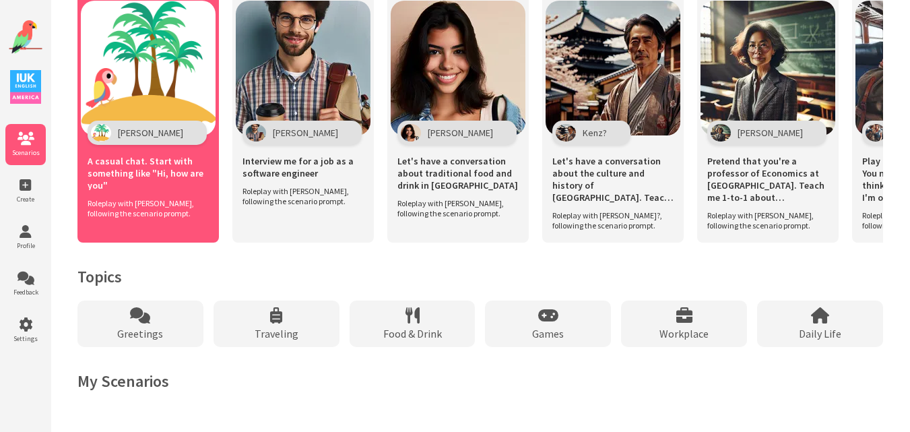
click at [155, 104] on img at bounding box center [148, 68] width 135 height 135
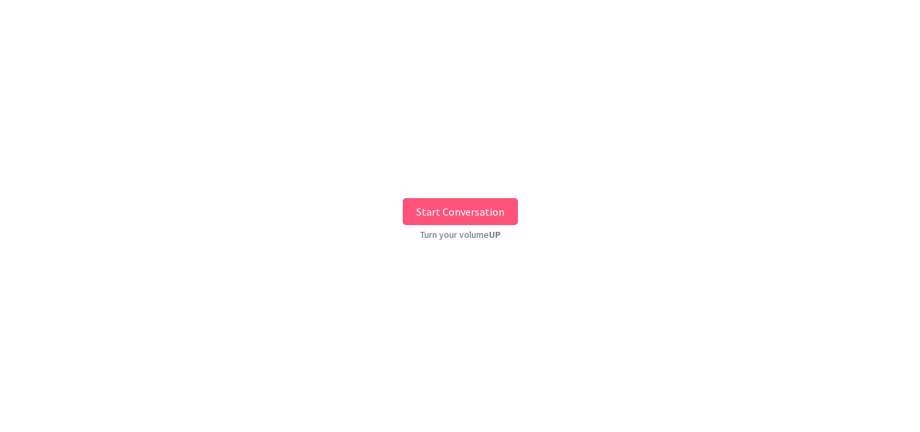
click at [462, 199] on button "Start Conversation" at bounding box center [460, 211] width 115 height 27
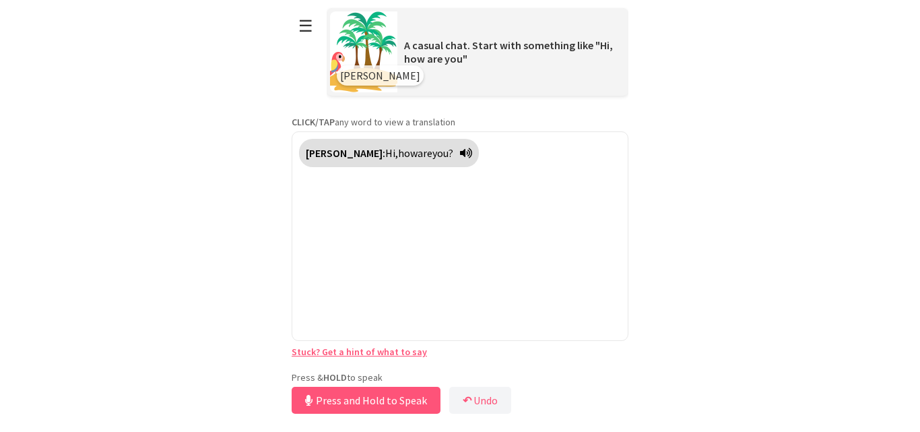
click at [379, 384] on div "Press & HOLD to speak Press and Hold to Speak ↶ Undo Save No voice detected. Ho…" at bounding box center [460, 394] width 337 height 46
click at [352, 399] on button "Release to Stop Speaking" at bounding box center [364, 400] width 145 height 27
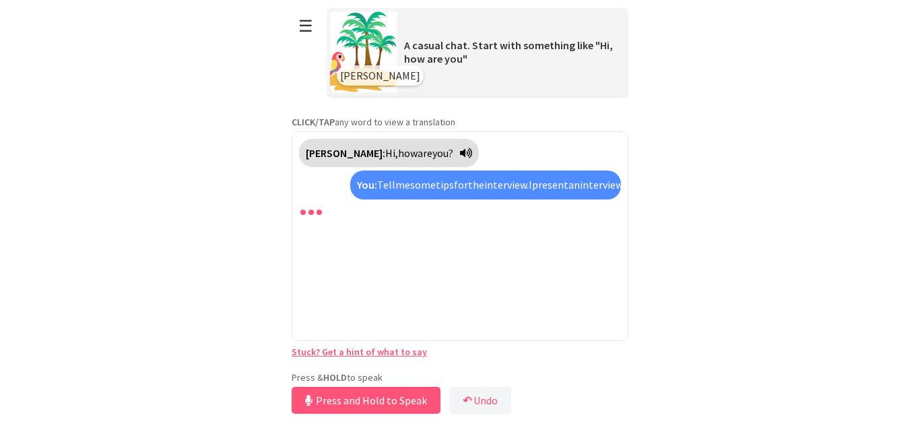
scroll to position [30, 0]
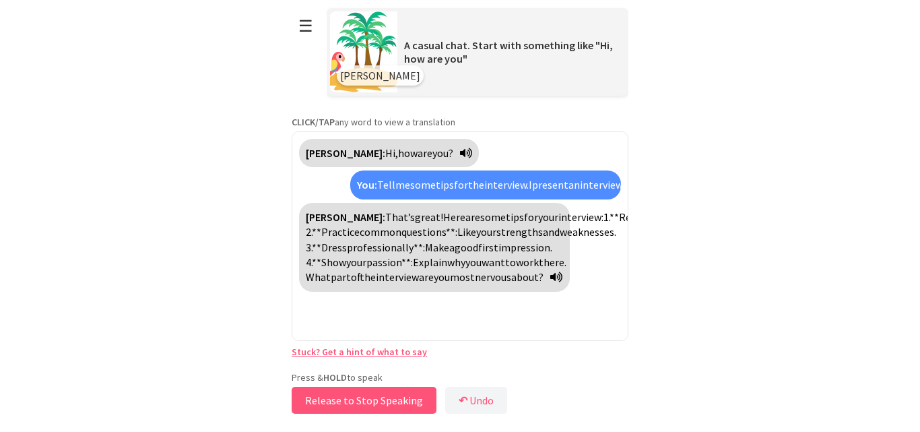
click at [325, 396] on button "Release to Stop Speaking" at bounding box center [364, 400] width 145 height 27
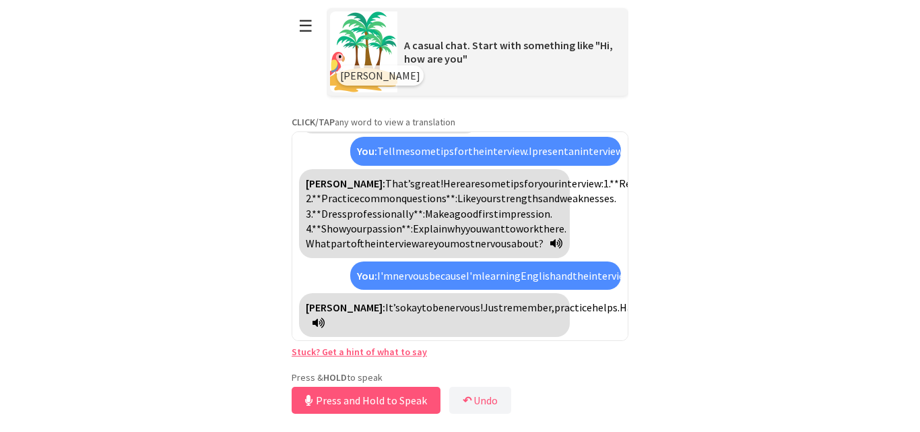
scroll to position [139, 0]
click at [333, 396] on button "Release to Stop Speaking" at bounding box center [364, 400] width 145 height 27
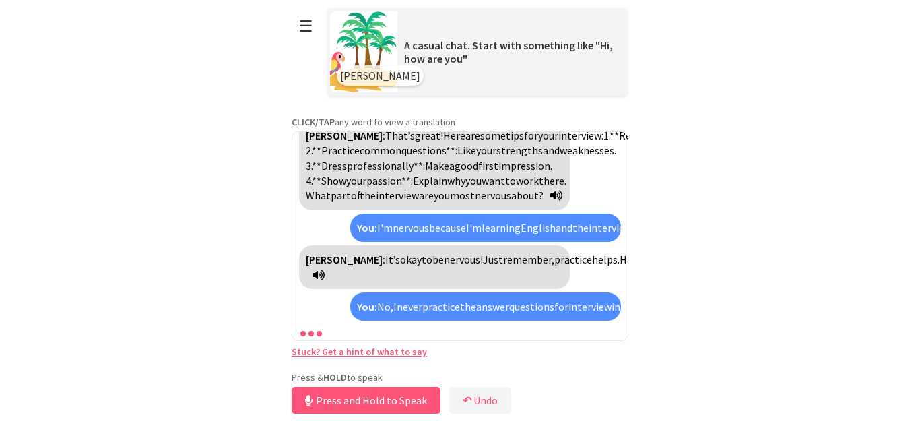
scroll to position [249, 0]
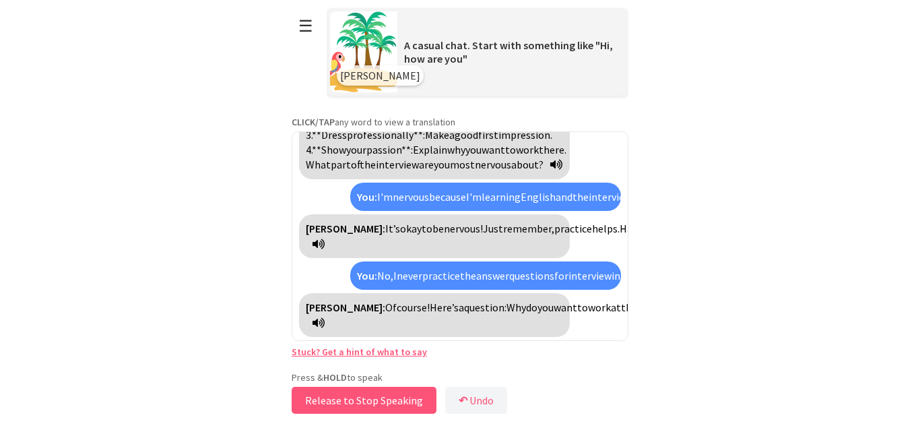
click at [333, 396] on button "Release to Stop Speaking" at bounding box center [364, 400] width 145 height 27
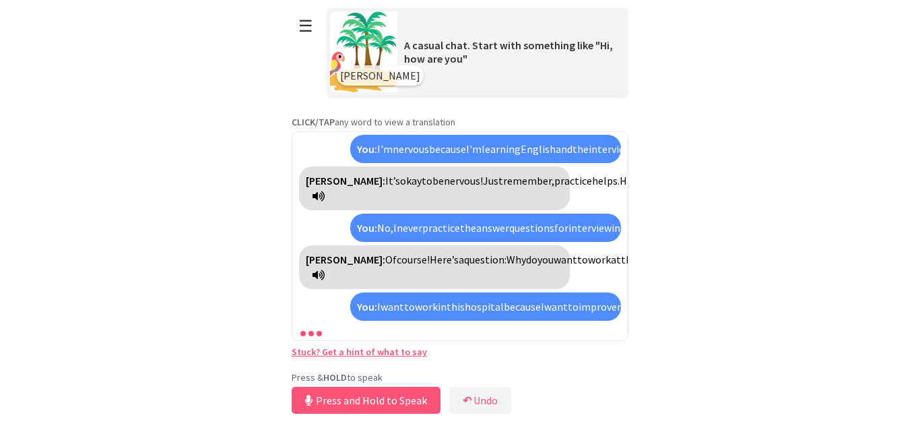
scroll to position [418, 0]
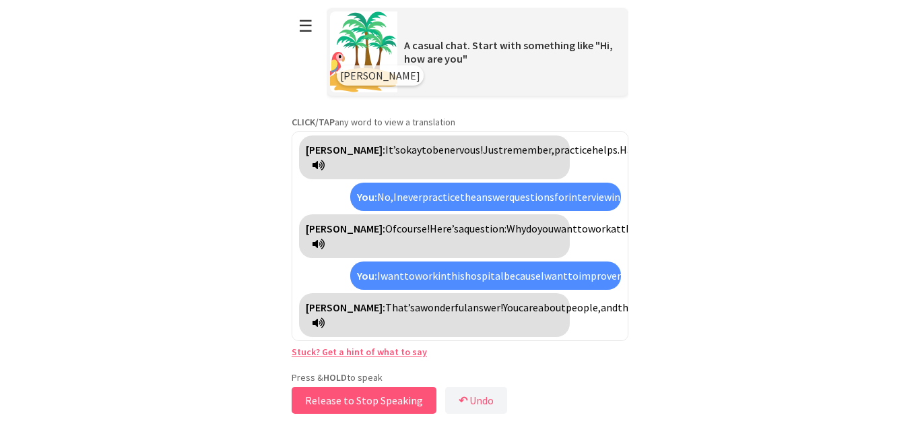
click at [365, 410] on button "Release to Stop Speaking" at bounding box center [364, 400] width 145 height 27
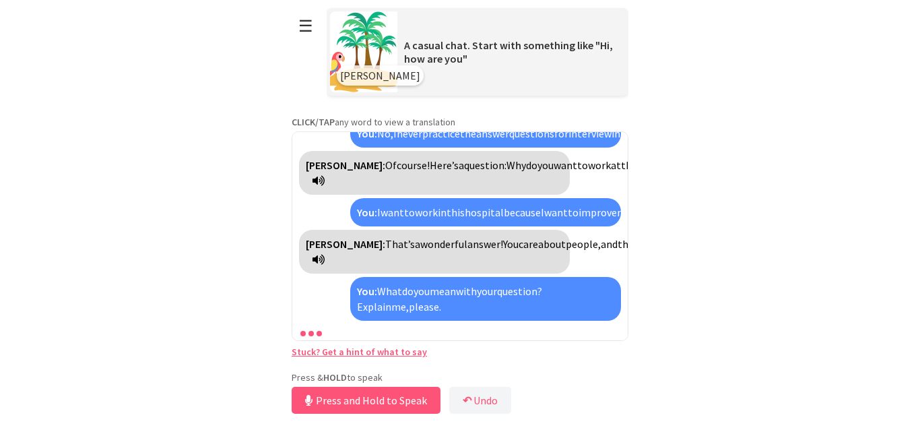
scroll to position [527, 0]
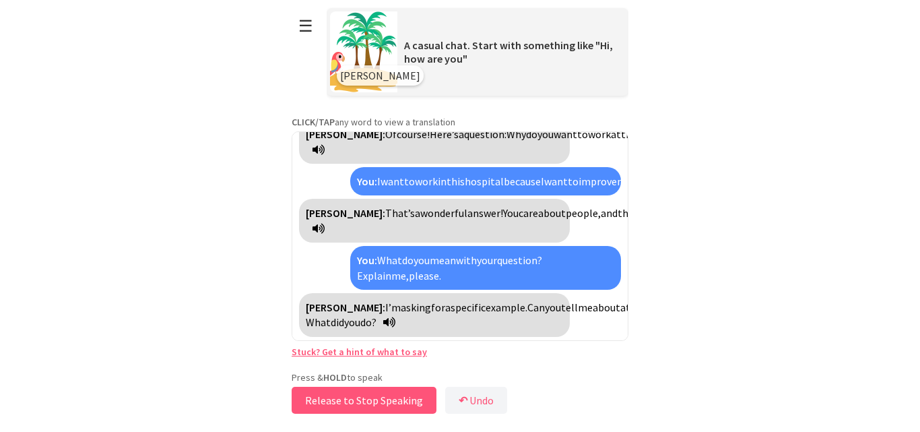
click at [365, 410] on button "Release to Stop Speaking" at bounding box center [364, 400] width 145 height 27
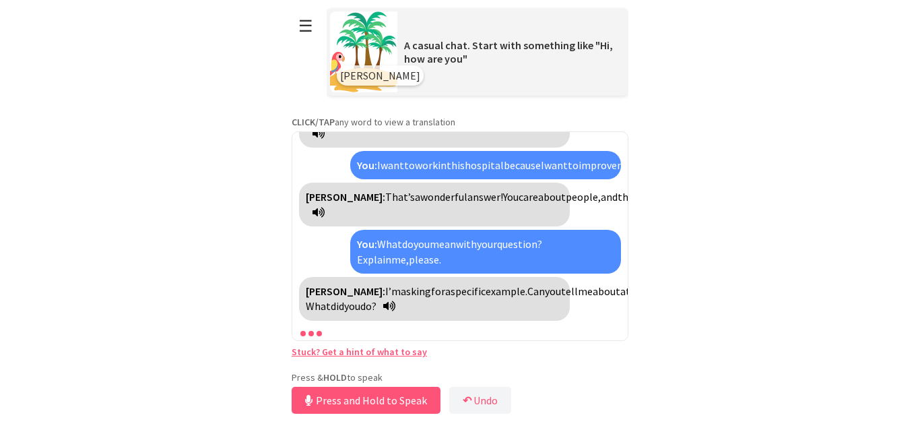
scroll to position [543, 0]
click at [365, 410] on button "Release to Stop Speaking" at bounding box center [364, 400] width 145 height 27
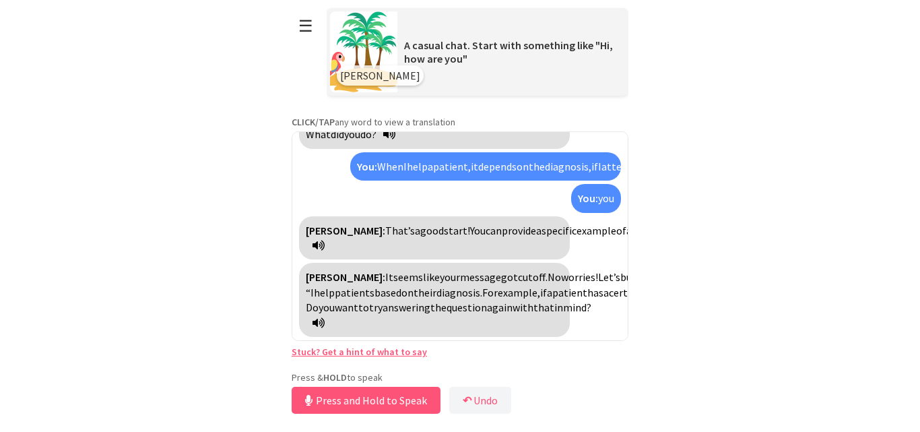
scroll to position [866, 0]
click at [548, 323] on div "Polly: It seems like your message got cut off. No worries! Let’s build on what …" at bounding box center [434, 300] width 271 height 74
click at [408, 402] on button "Release to Stop Speaking" at bounding box center [364, 400] width 145 height 27
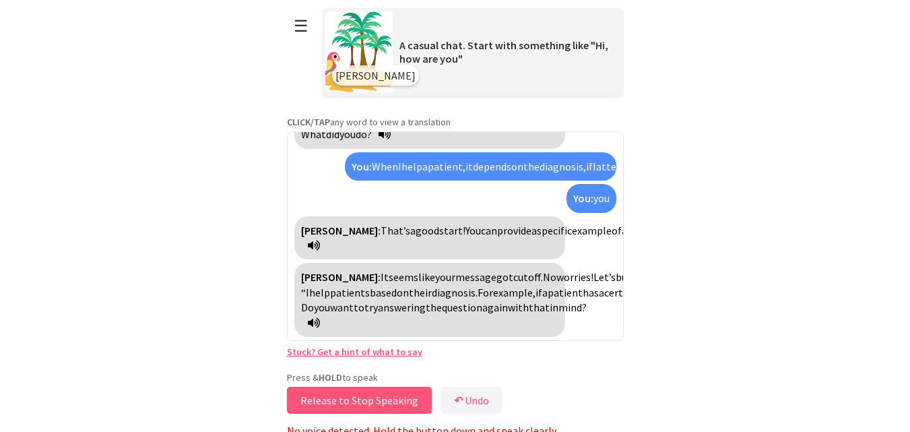
click at [408, 402] on button "Release to Stop Speaking" at bounding box center [359, 400] width 145 height 27
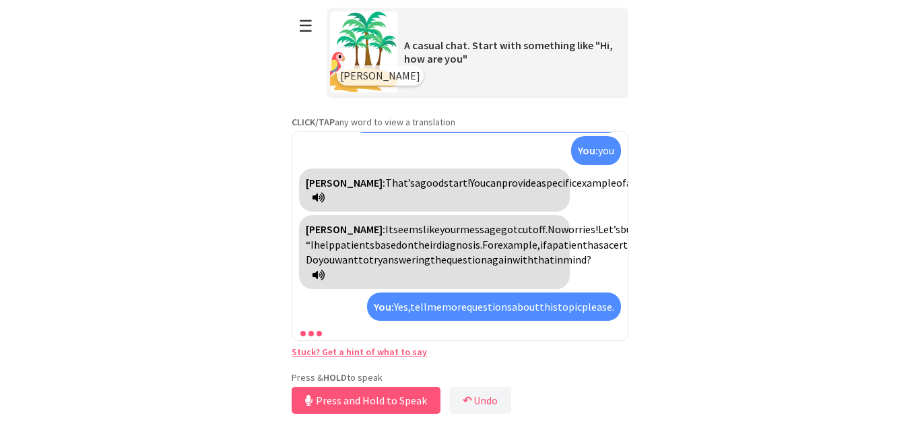
scroll to position [1096, 0]
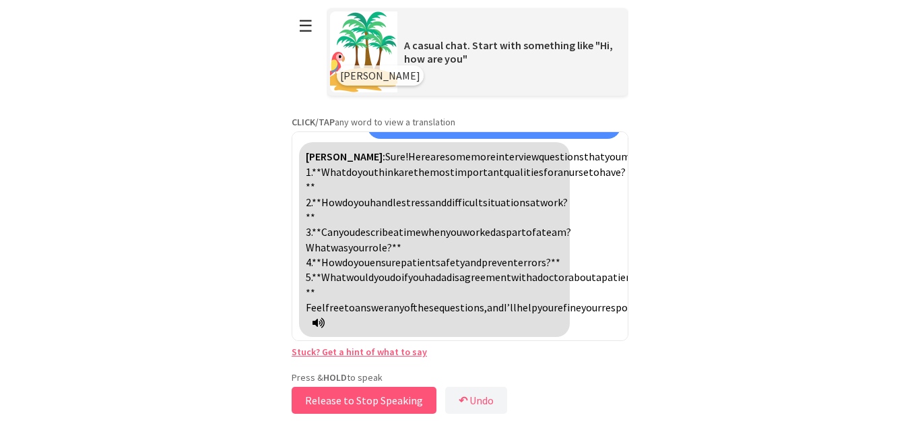
click at [408, 402] on button "Release to Stop Speaking" at bounding box center [364, 400] width 145 height 27
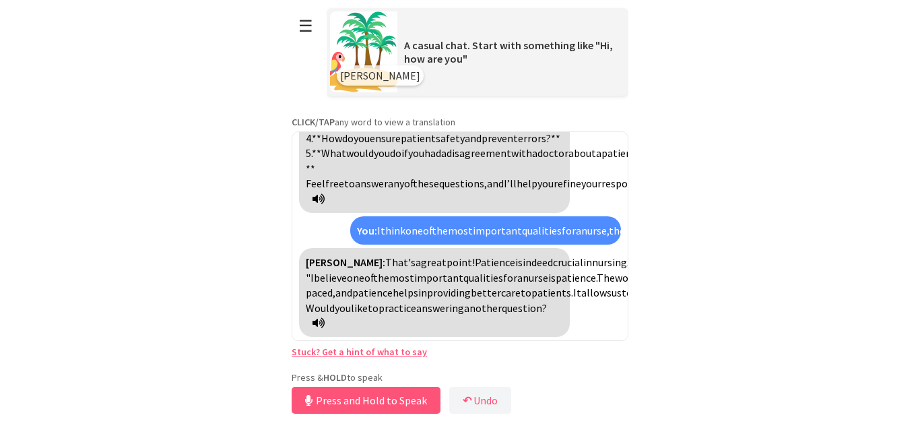
scroll to position [1341, 0]
click at [343, 404] on button "Release to Stop Speaking" at bounding box center [364, 400] width 145 height 27
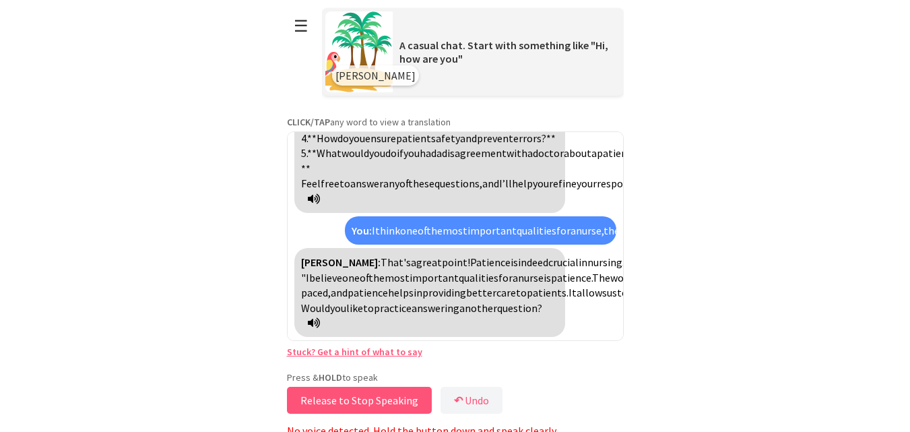
click at [343, 404] on button "Release to Stop Speaking" at bounding box center [359, 400] width 145 height 27
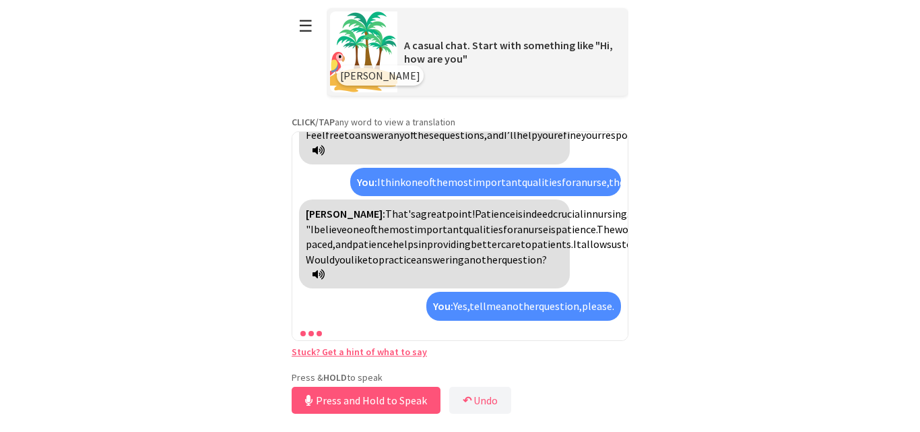
scroll to position [1450, 0]
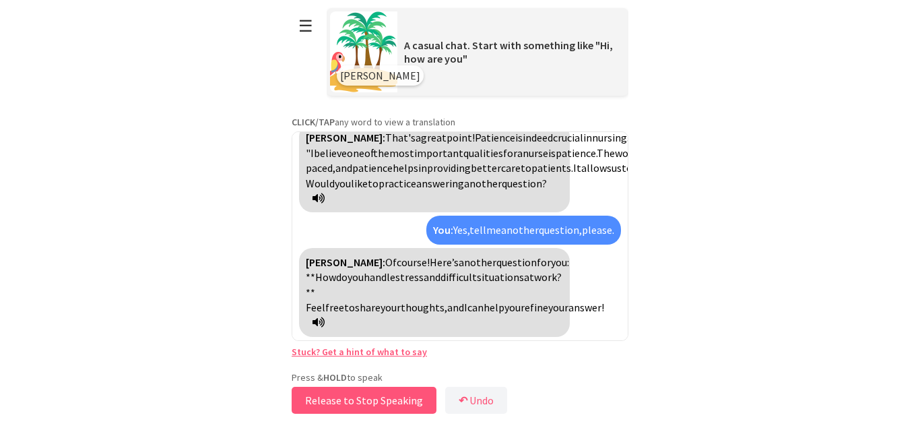
click at [343, 404] on button "Release to Stop Speaking" at bounding box center [364, 400] width 145 height 27
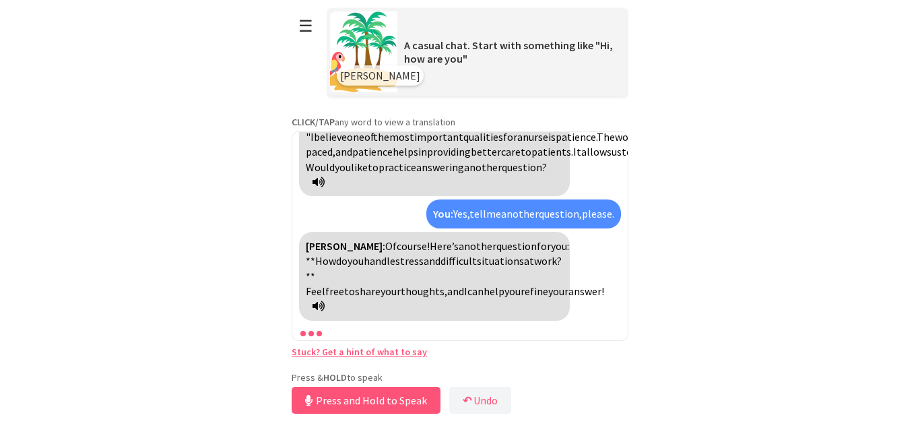
scroll to position [1466, 0]
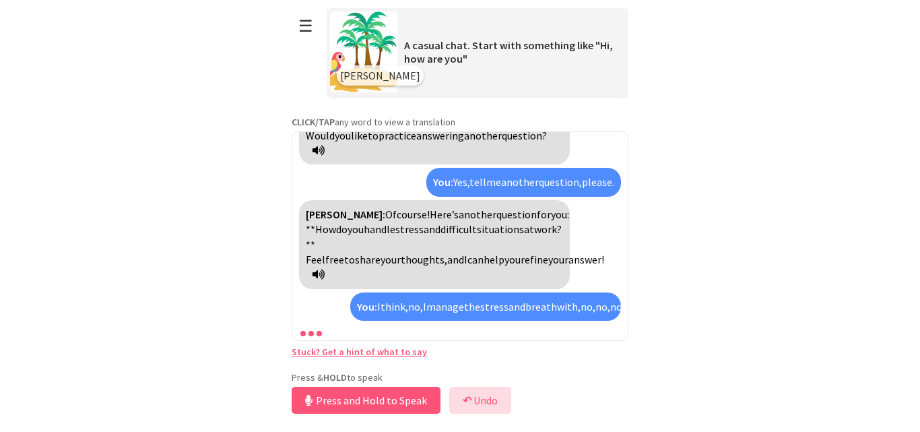
click at [482, 398] on button "↶ Undo" at bounding box center [480, 400] width 62 height 27
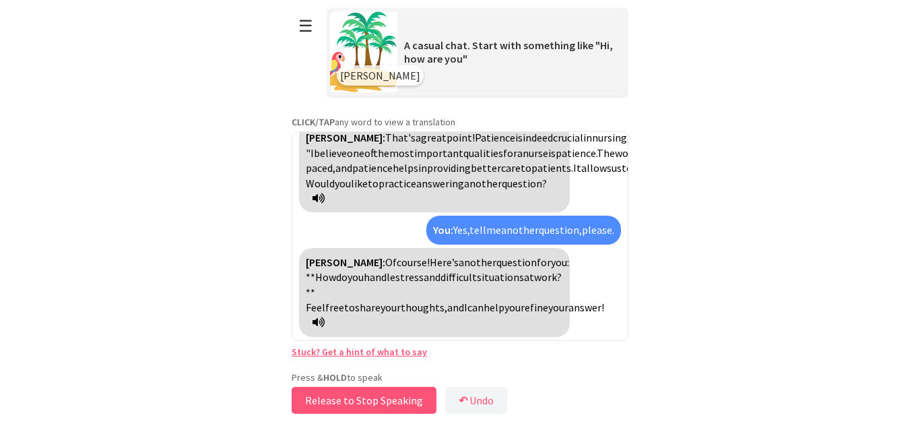
click at [378, 404] on button "Release to Stop Speaking" at bounding box center [364, 400] width 145 height 27
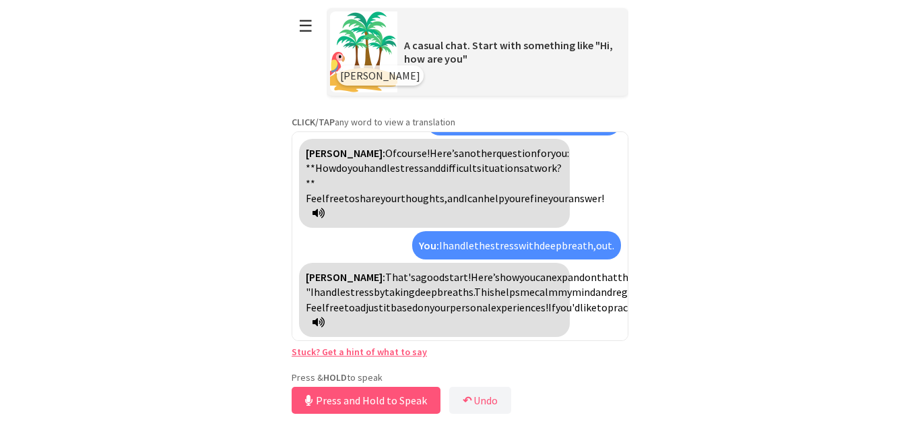
scroll to position [1664, 0]
click at [378, 404] on button "Release to Stop Speaking" at bounding box center [364, 400] width 145 height 27
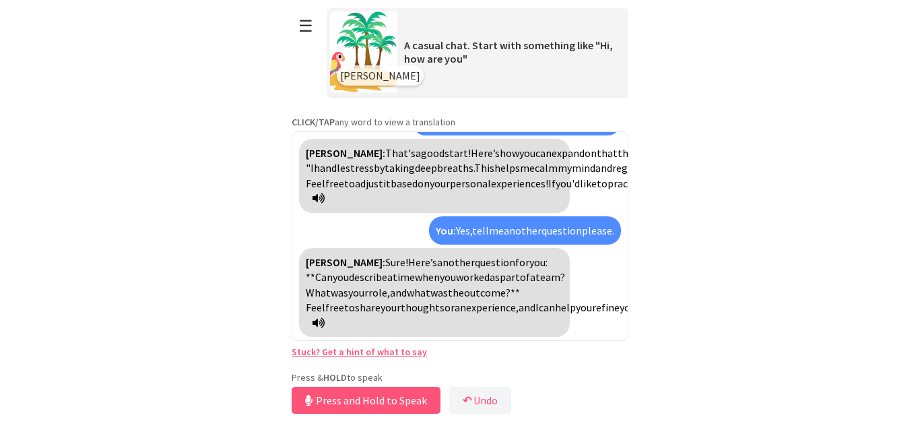
scroll to position [1789, 0]
click at [378, 404] on button "Release to Stop Speaking" at bounding box center [364, 400] width 145 height 27
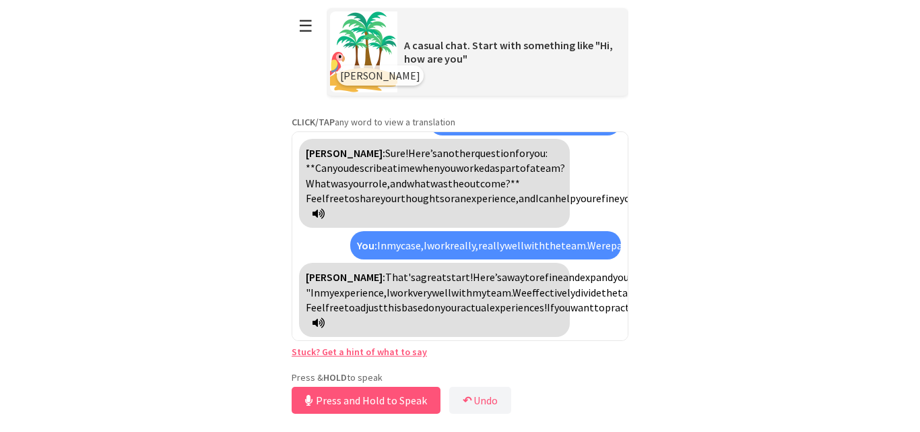
scroll to position [2079, 0]
click at [348, 400] on button "Release to Stop Speaking" at bounding box center [364, 400] width 145 height 27
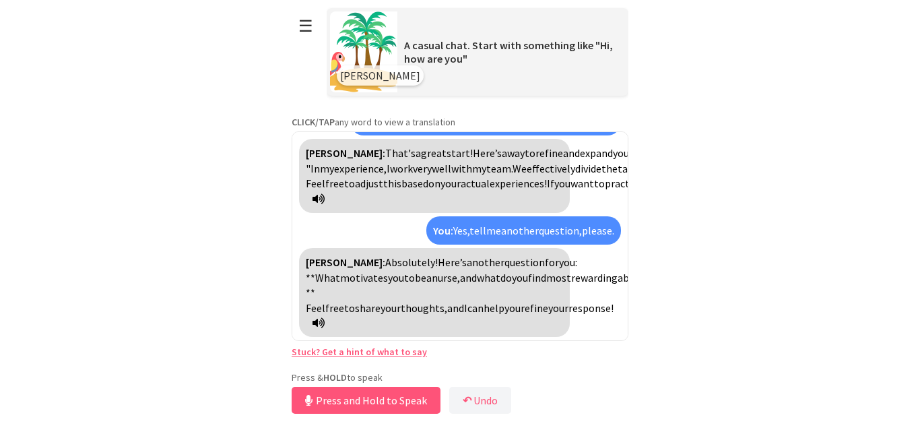
scroll to position [2203, 0]
click at [304, 408] on button "Release to Stop Speaking" at bounding box center [364, 400] width 145 height 27
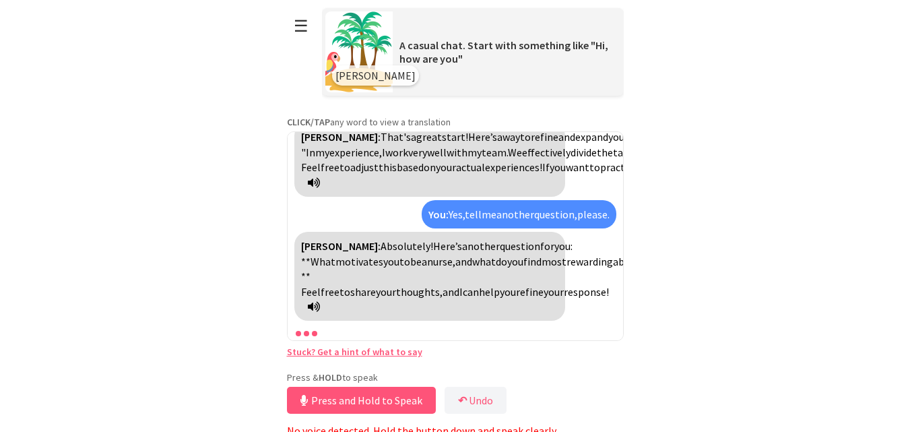
scroll to position [2220, 0]
click at [320, 402] on button "Press and Hold to Speak" at bounding box center [361, 400] width 149 height 27
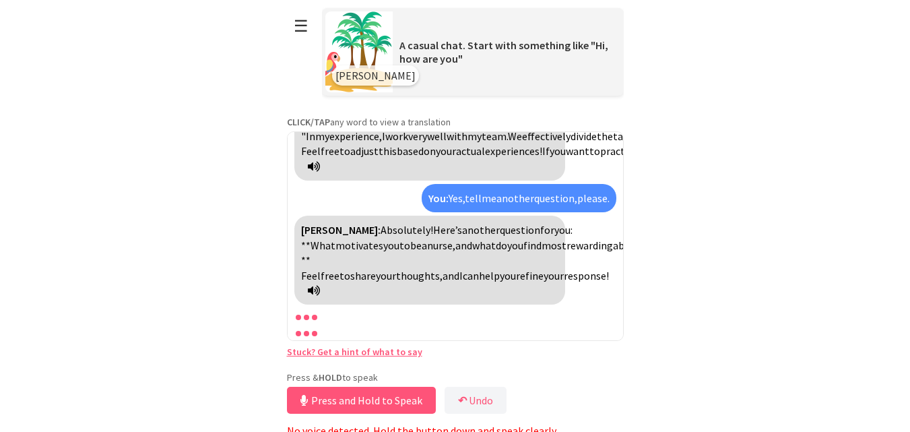
click at [320, 402] on button "Press and Hold to Speak" at bounding box center [361, 400] width 149 height 27
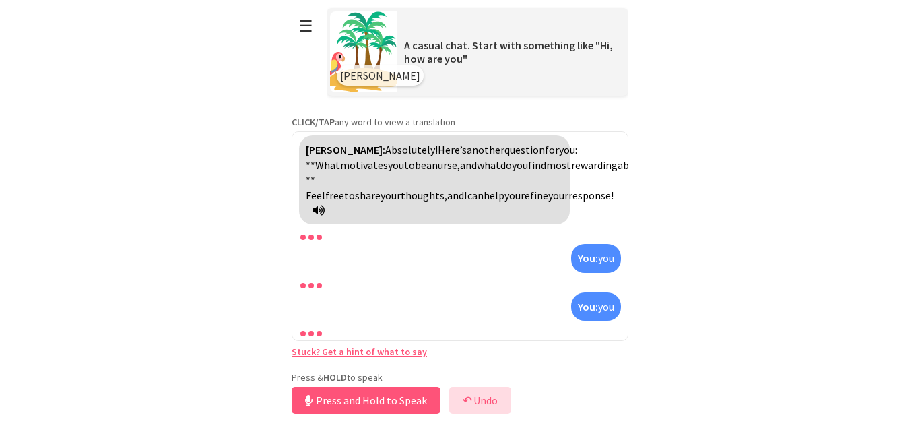
click at [468, 393] on button "↶ Undo" at bounding box center [480, 400] width 62 height 27
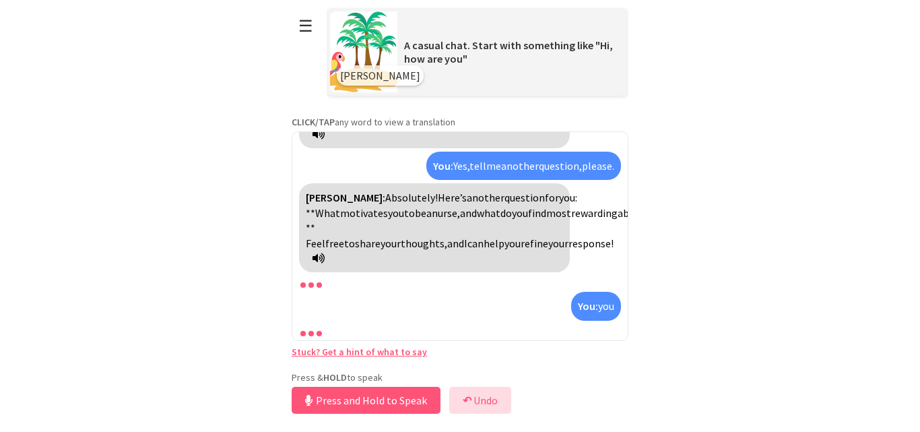
click at [468, 393] on button "↶ Undo" at bounding box center [480, 400] width 62 height 27
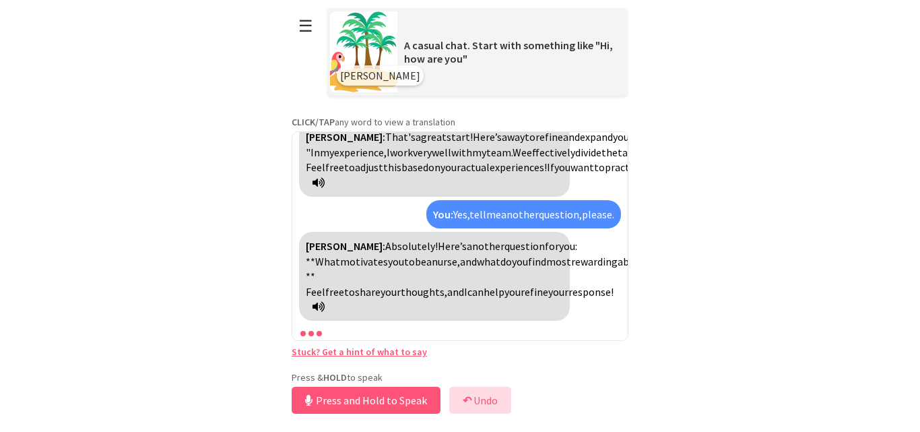
click at [468, 393] on button "↶ Undo" at bounding box center [480, 400] width 62 height 27
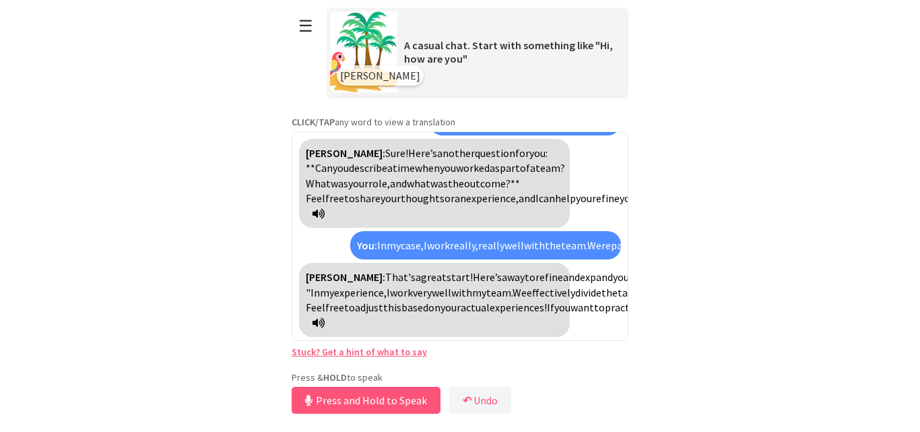
scroll to position [2079, 0]
click at [360, 392] on button "Release to Stop Speaking" at bounding box center [364, 400] width 145 height 27
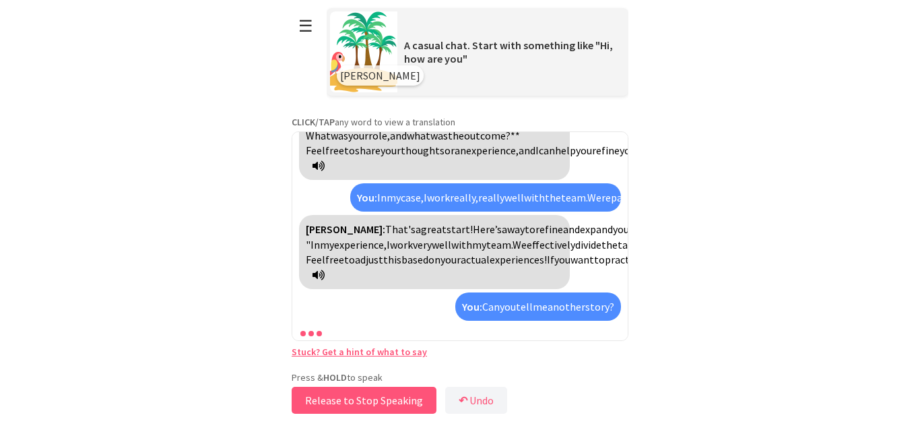
scroll to position [2127, 0]
click at [360, 392] on button "Release to Stop Speaking" at bounding box center [364, 400] width 145 height 27
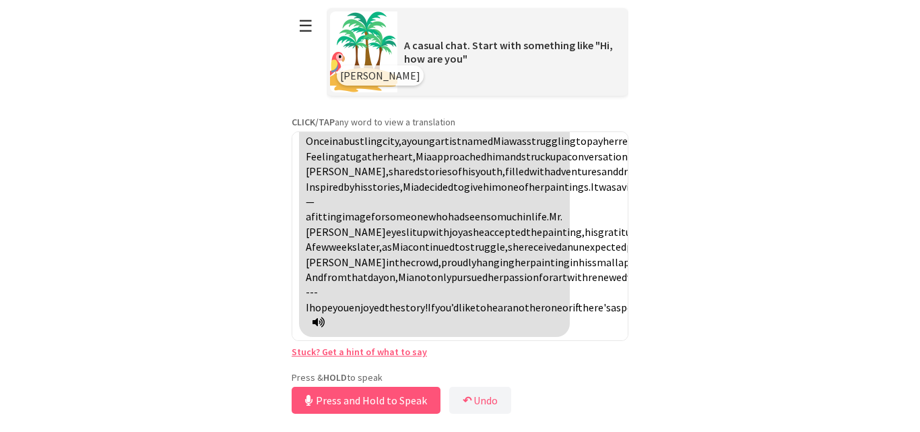
scroll to position [2228, 0]
click at [312, 42] on button "☰" at bounding box center [306, 26] width 28 height 34
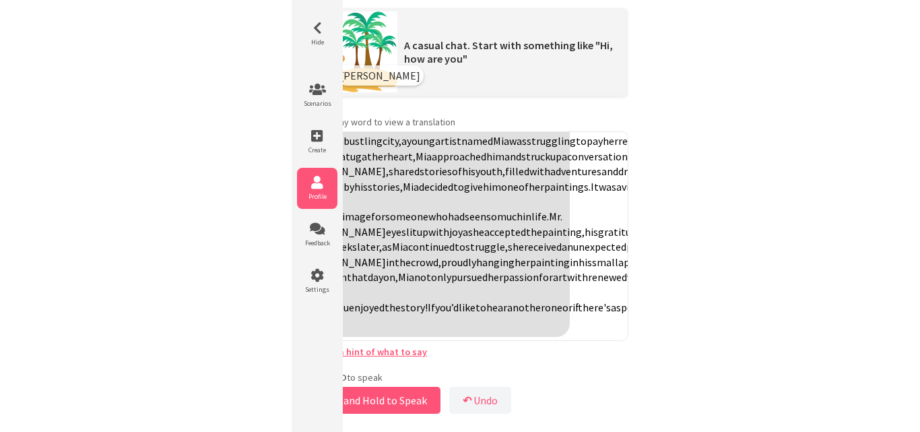
click at [301, 179] on icon at bounding box center [317, 182] width 40 height 13
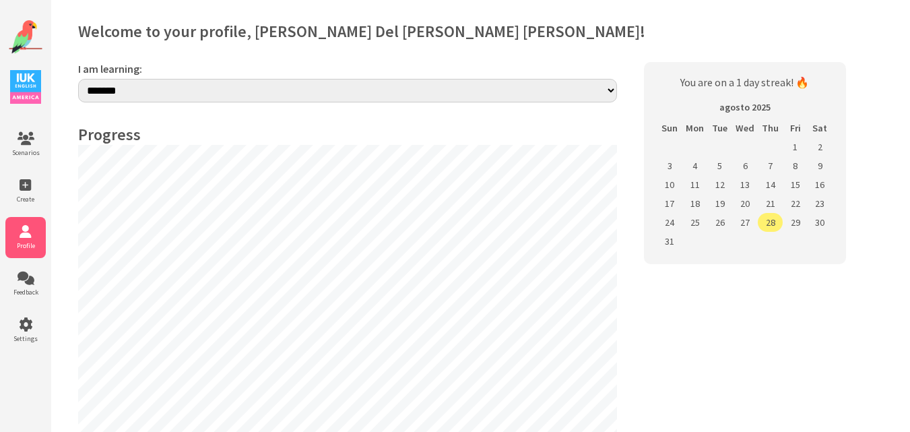
select select "**"
click at [240, 94] on select "**********" at bounding box center [347, 92] width 539 height 27
click at [255, 75] on div "**********" at bounding box center [347, 84] width 539 height 44
click at [28, 285] on li "Feedback" at bounding box center [25, 283] width 40 height 41
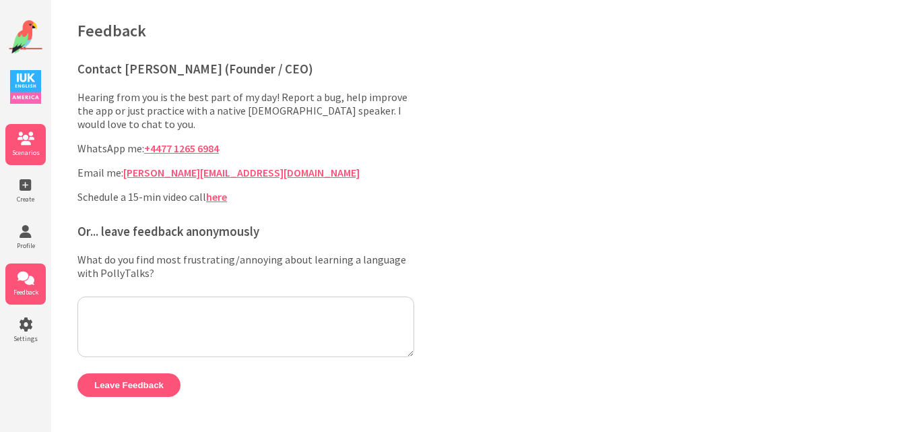
click at [40, 159] on li "Scenarios" at bounding box center [25, 144] width 40 height 41
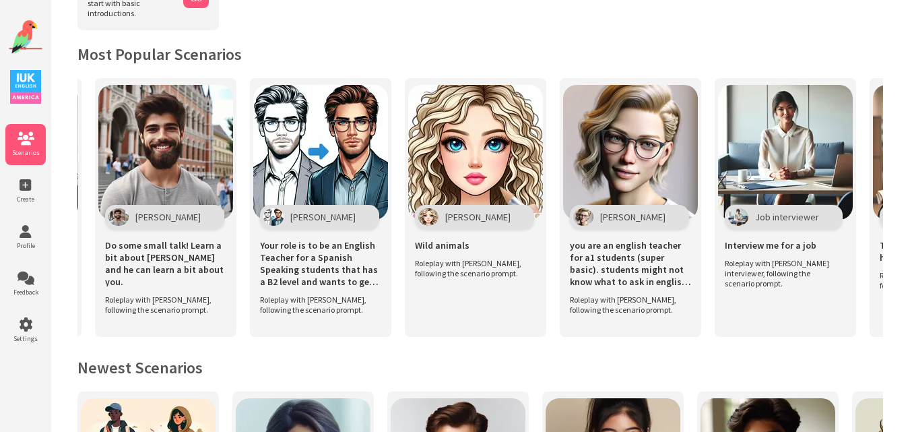
scroll to position [0, 2004]
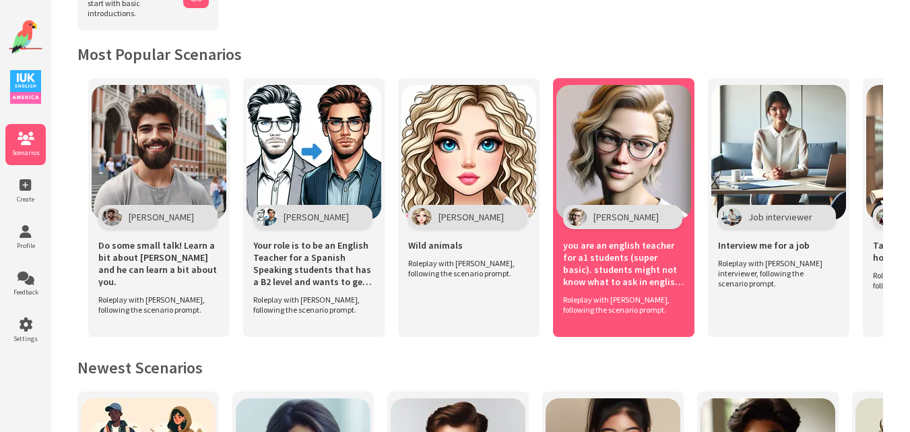
click at [589, 294] on span "Roleplay with [PERSON_NAME], following the scenario prompt." at bounding box center [620, 304] width 115 height 20
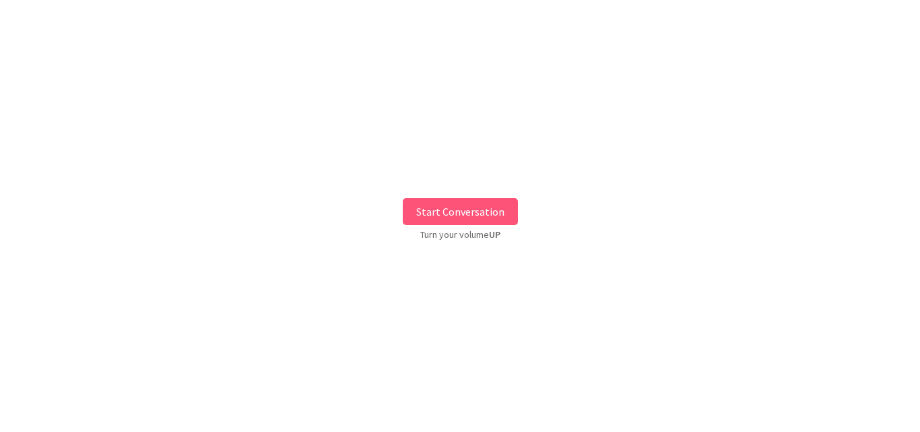
click at [453, 195] on div "Start Conversation Turn your volume UP" at bounding box center [460, 216] width 920 height 412
click at [436, 204] on button "Start Conversation" at bounding box center [460, 211] width 115 height 27
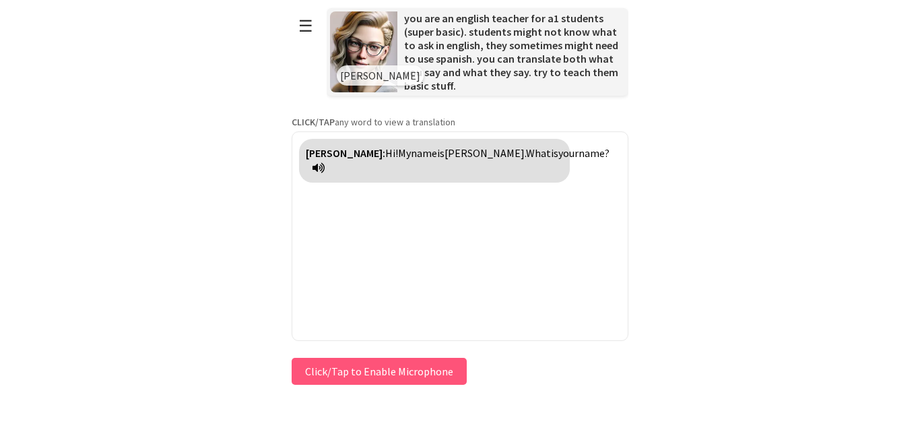
click at [354, 373] on button "Click/Tap to Enable Microphone" at bounding box center [379, 371] width 175 height 27
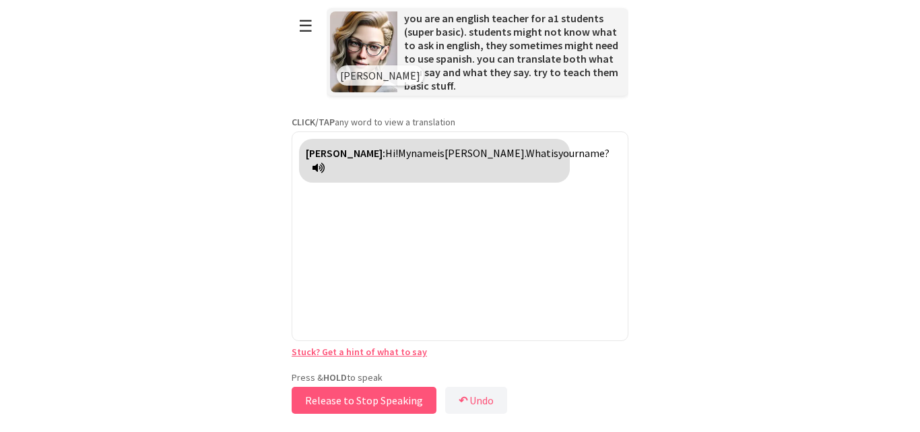
click at [350, 405] on button "Release to Stop Speaking" at bounding box center [364, 400] width 145 height 27
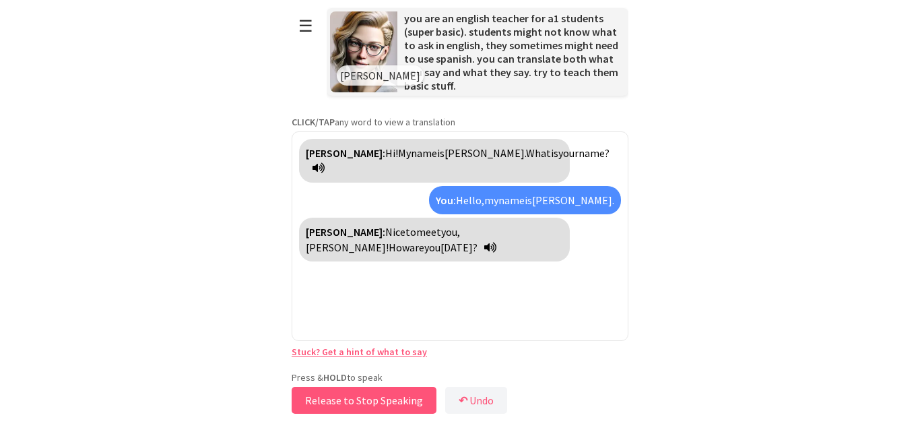
click at [350, 405] on button "Release to Stop Speaking" at bounding box center [364, 400] width 145 height 27
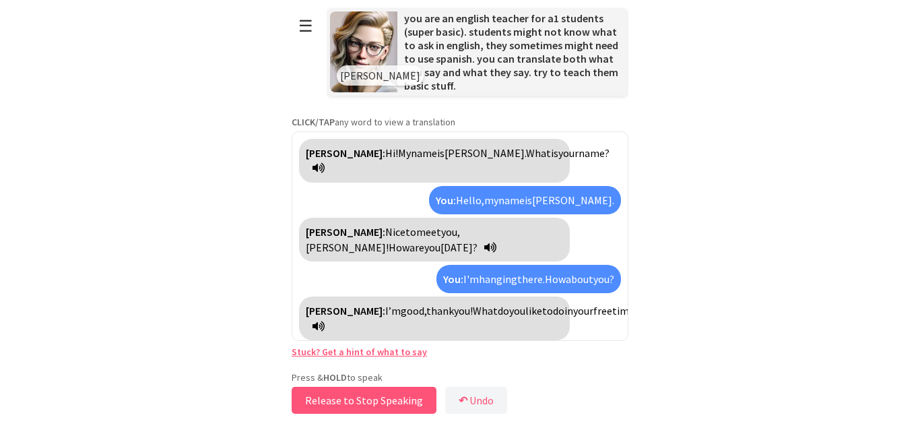
click at [350, 405] on button "Release to Stop Speaking" at bounding box center [364, 400] width 145 height 27
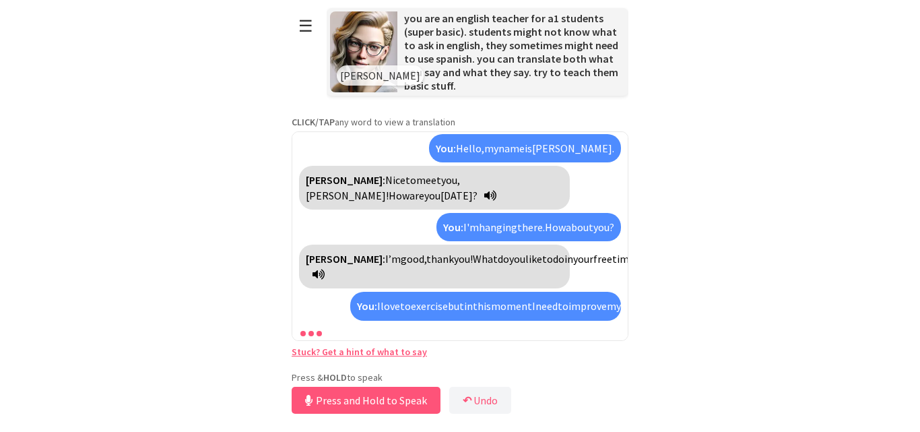
scroll to position [82, 0]
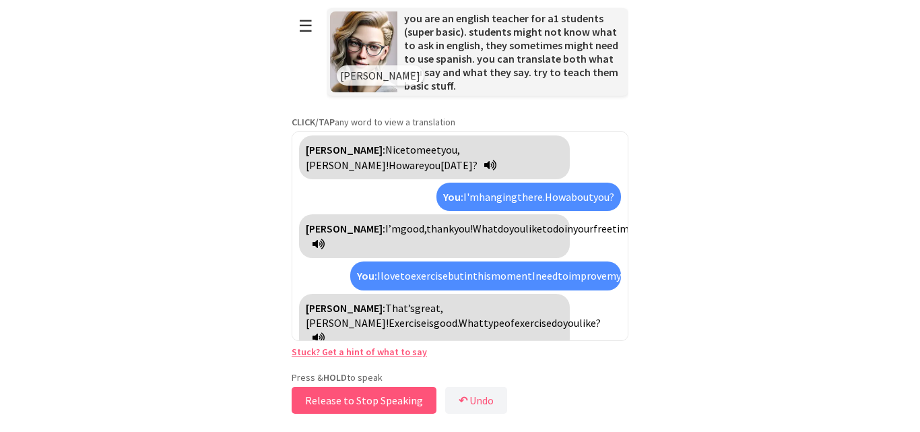
click at [354, 394] on button "Release to Stop Speaking" at bounding box center [364, 400] width 145 height 27
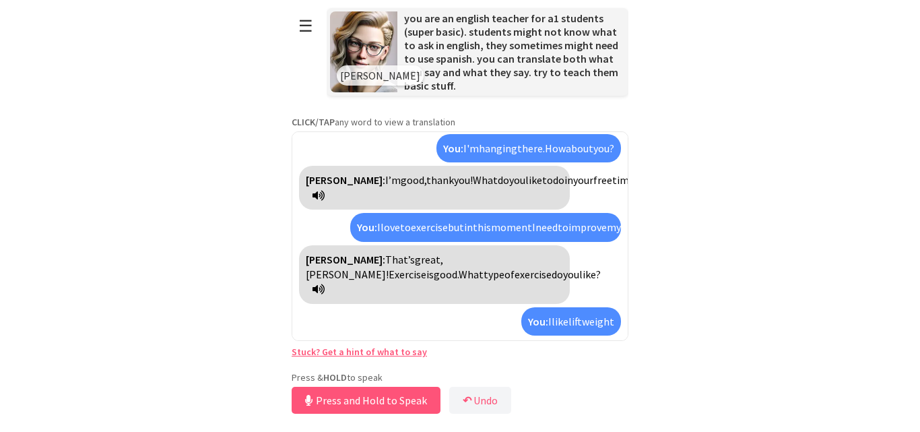
scroll to position [161, 0]
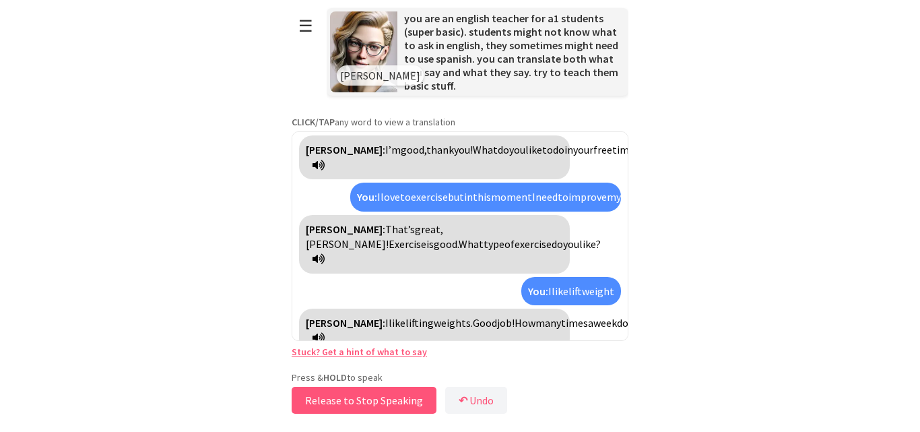
click at [352, 404] on button "Release to Stop Speaking" at bounding box center [364, 400] width 145 height 27
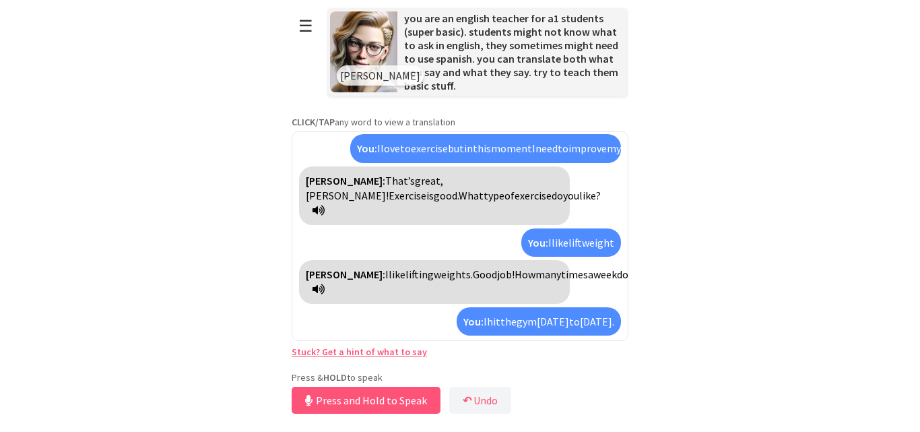
scroll to position [241, 0]
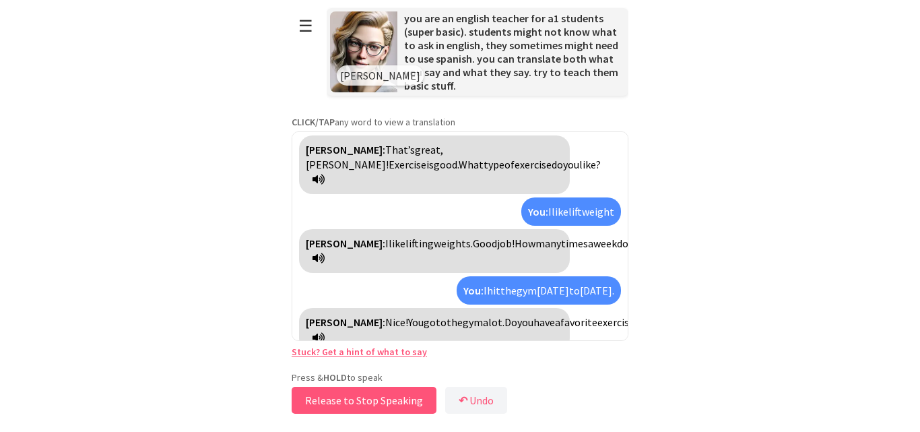
click at [352, 404] on button "Release to Stop Speaking" at bounding box center [364, 400] width 145 height 27
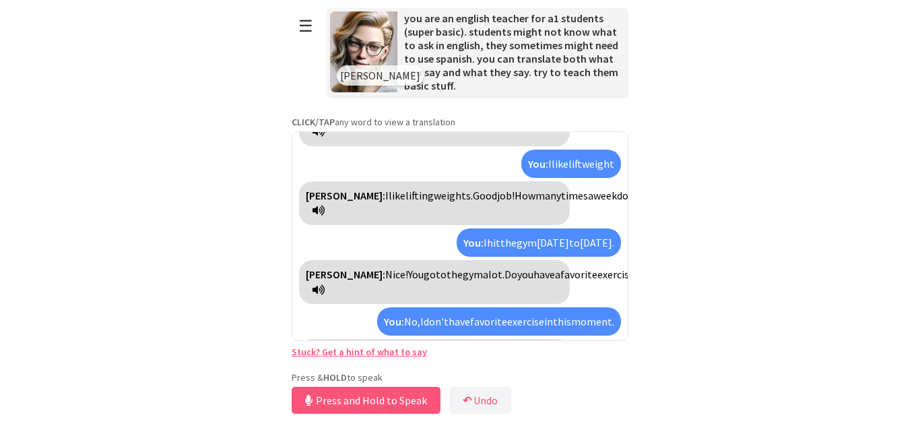
scroll to position [334, 0]
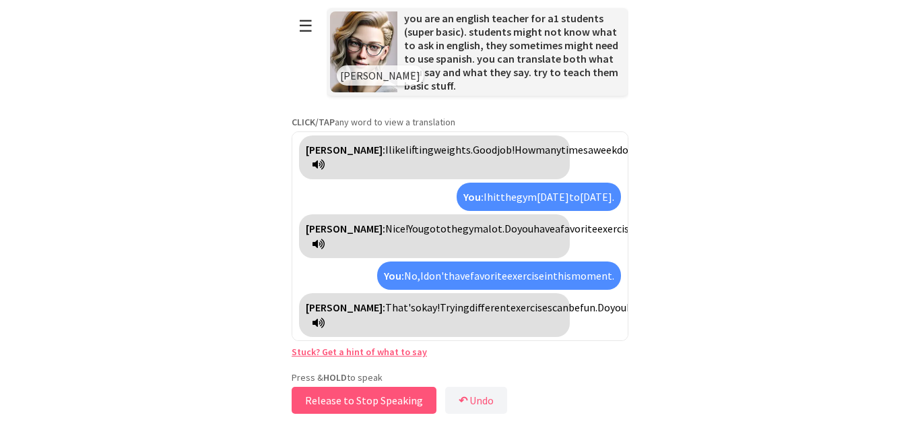
click at [371, 397] on button "Release to Stop Speaking" at bounding box center [364, 400] width 145 height 27
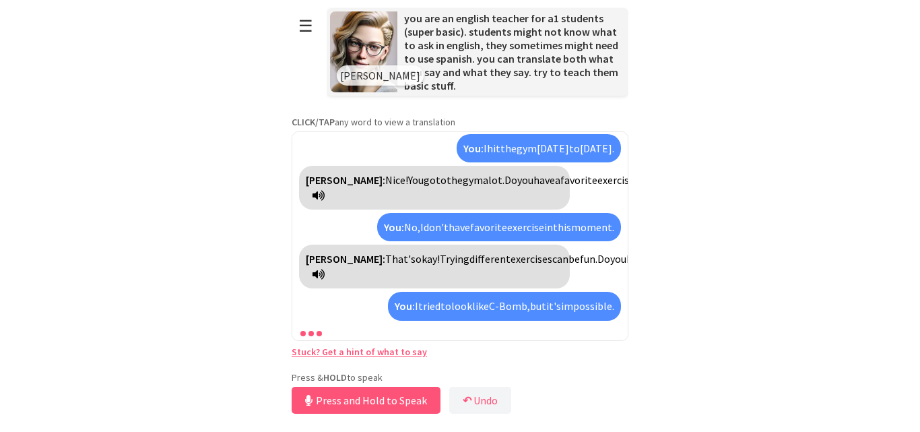
scroll to position [459, 0]
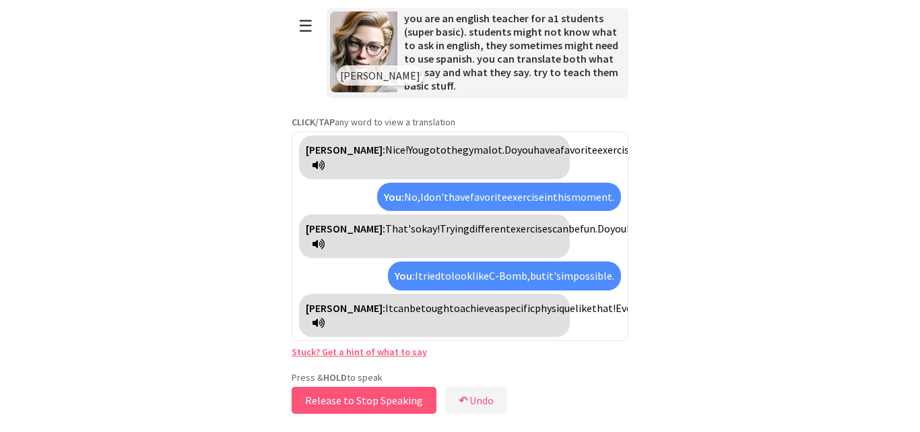
click at [336, 398] on button "Release to Stop Speaking" at bounding box center [364, 400] width 145 height 27
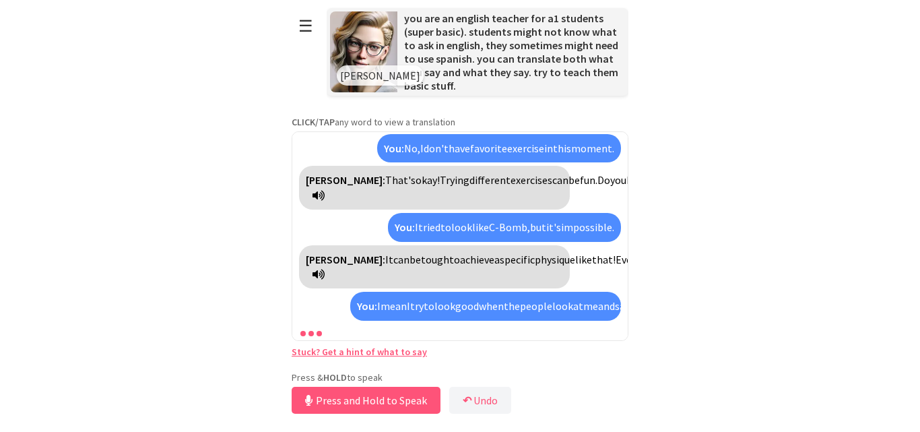
scroll to position [598, 0]
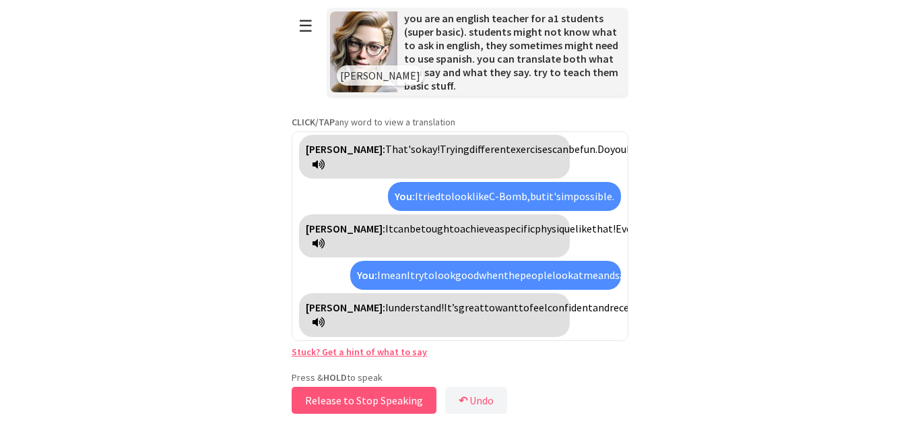
click at [385, 395] on button "Release to Stop Speaking" at bounding box center [364, 400] width 145 height 27
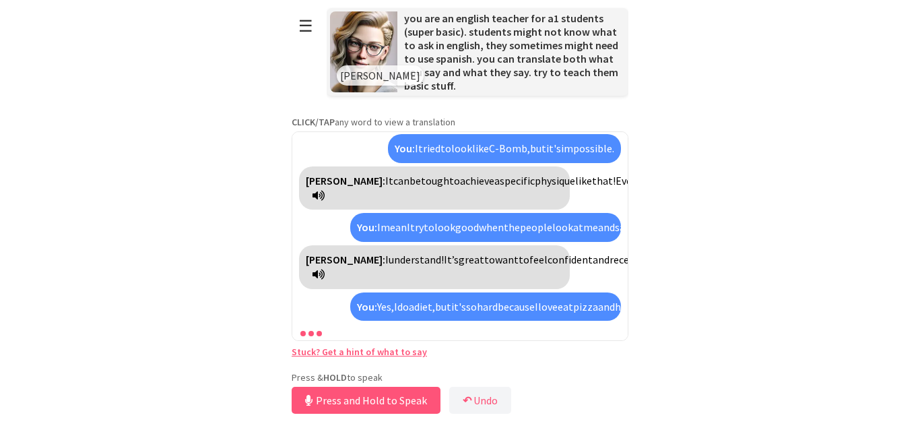
scroll to position [752, 0]
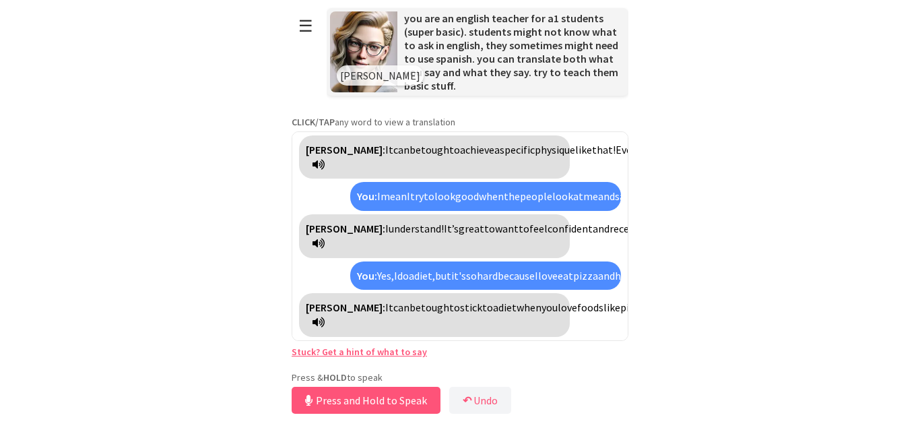
click at [421, 301] on span "tough" at bounding box center [435, 307] width 28 height 13
click at [421, 301] on span "difícil" at bounding box center [434, 307] width 26 height 13
click at [365, 397] on button "Release to Stop Speaking" at bounding box center [364, 400] width 145 height 27
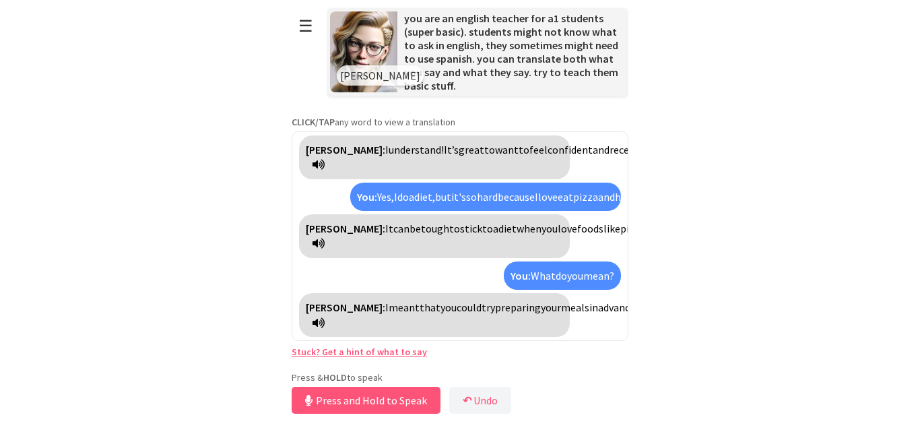
scroll to position [922, 0]
click at [307, 40] on button "☰" at bounding box center [306, 26] width 28 height 34
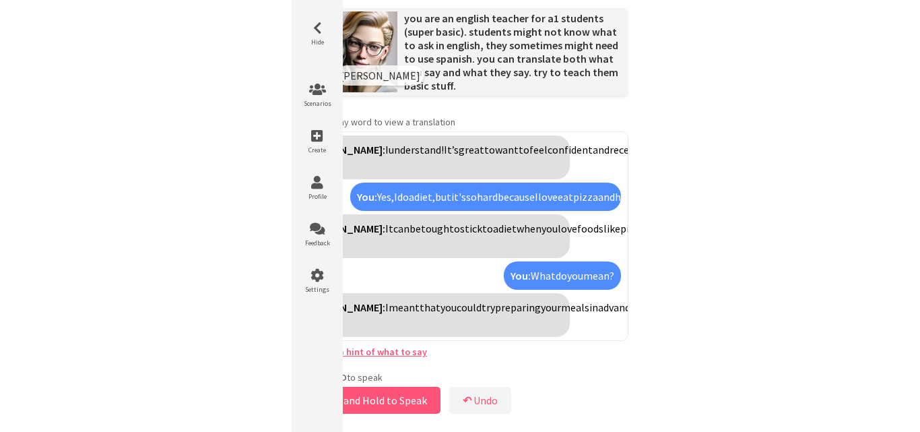
click at [675, 254] on html "**********" at bounding box center [460, 216] width 920 height 432
click at [326, 191] on li "Profile" at bounding box center [317, 188] width 40 height 41
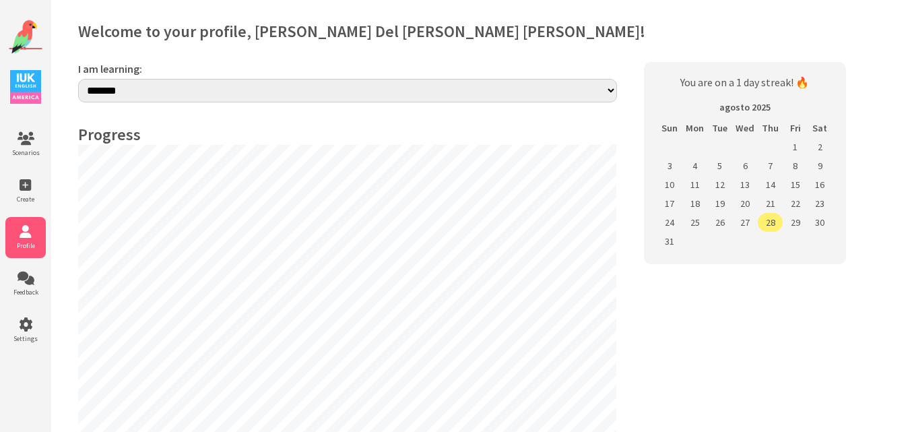
select select "**"
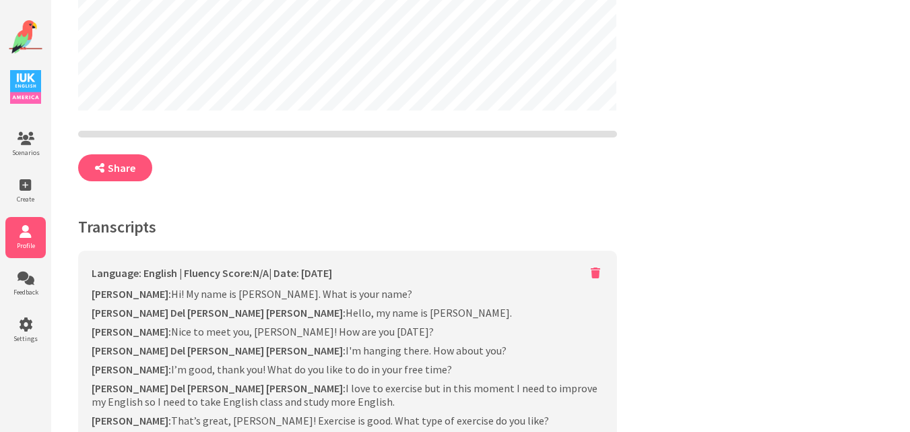
scroll to position [426, 0]
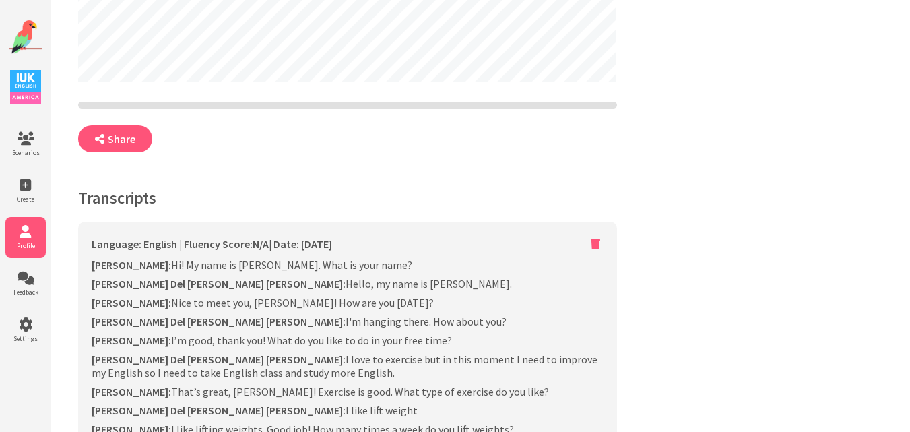
drag, startPoint x: 233, startPoint y: 249, endPoint x: 389, endPoint y: 247, distance: 155.7
click at [389, 247] on div "Language: English | Fluency Score: N/A | Date: [DATE] Loading..." at bounding box center [348, 244] width 512 height 18
click at [387, 247] on div "Language: English | Fluency Score: N/A | Date: [DATE] Loading..." at bounding box center [348, 244] width 512 height 18
click at [36, 292] on span "Feedback" at bounding box center [25, 292] width 40 height 9
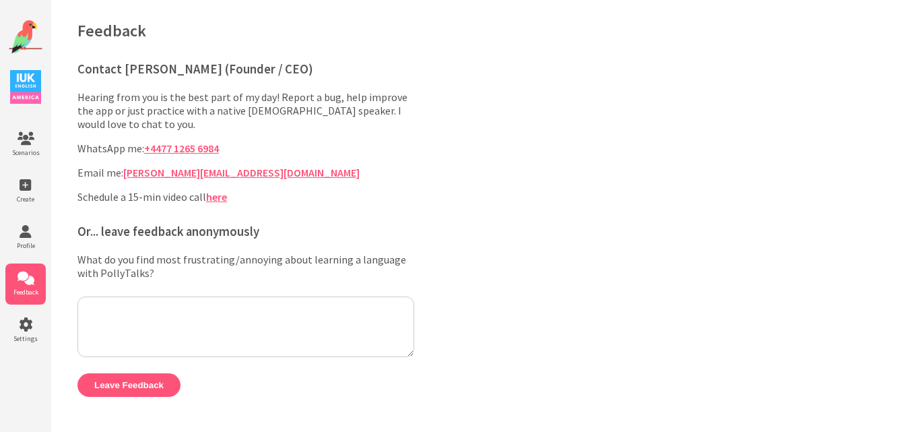
click at [34, 88] on img at bounding box center [25, 87] width 31 height 34
